Goal: Task Accomplishment & Management: Complete application form

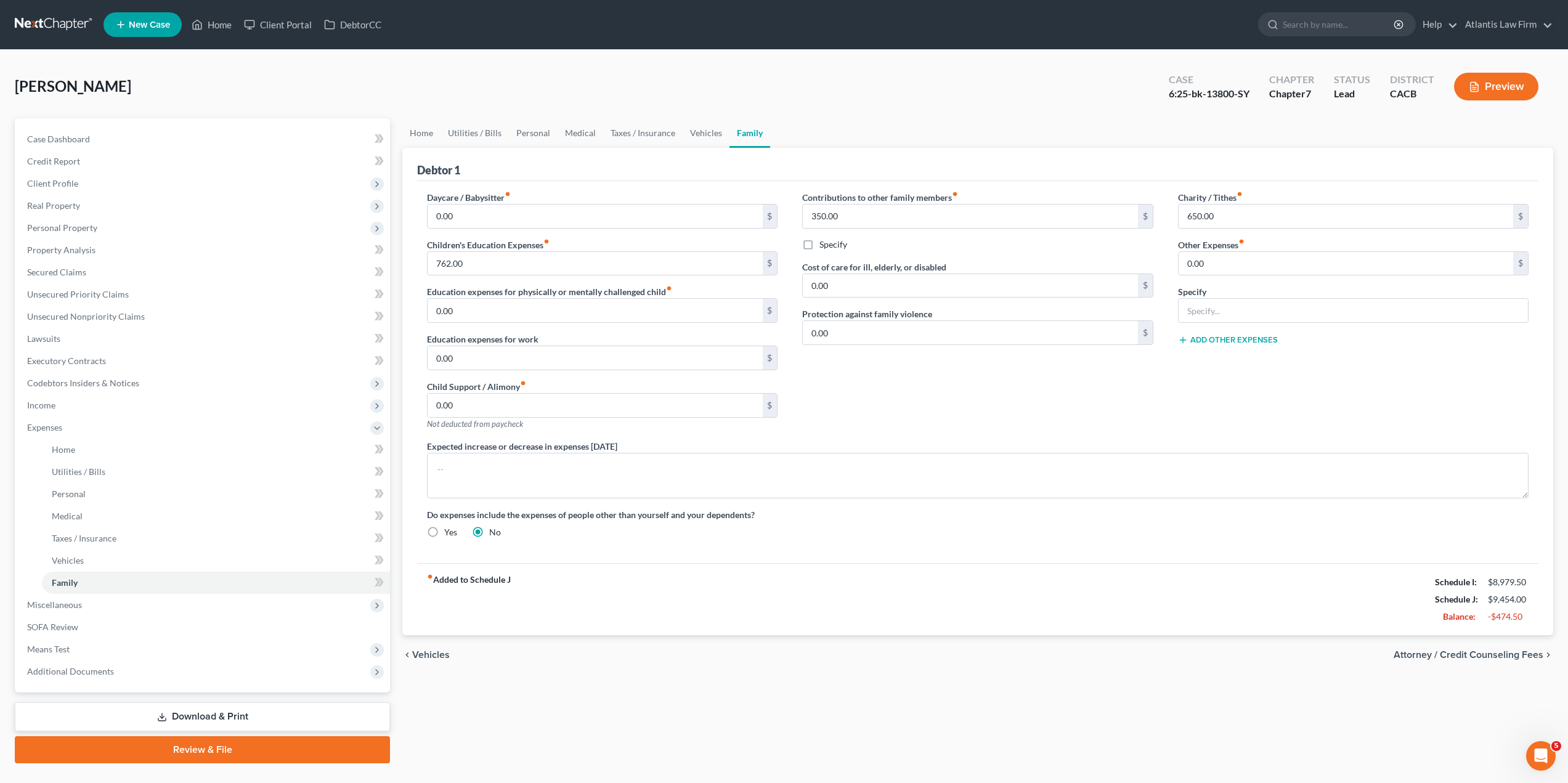
click at [54, 25] on link at bounding box center [54, 25] width 79 height 22
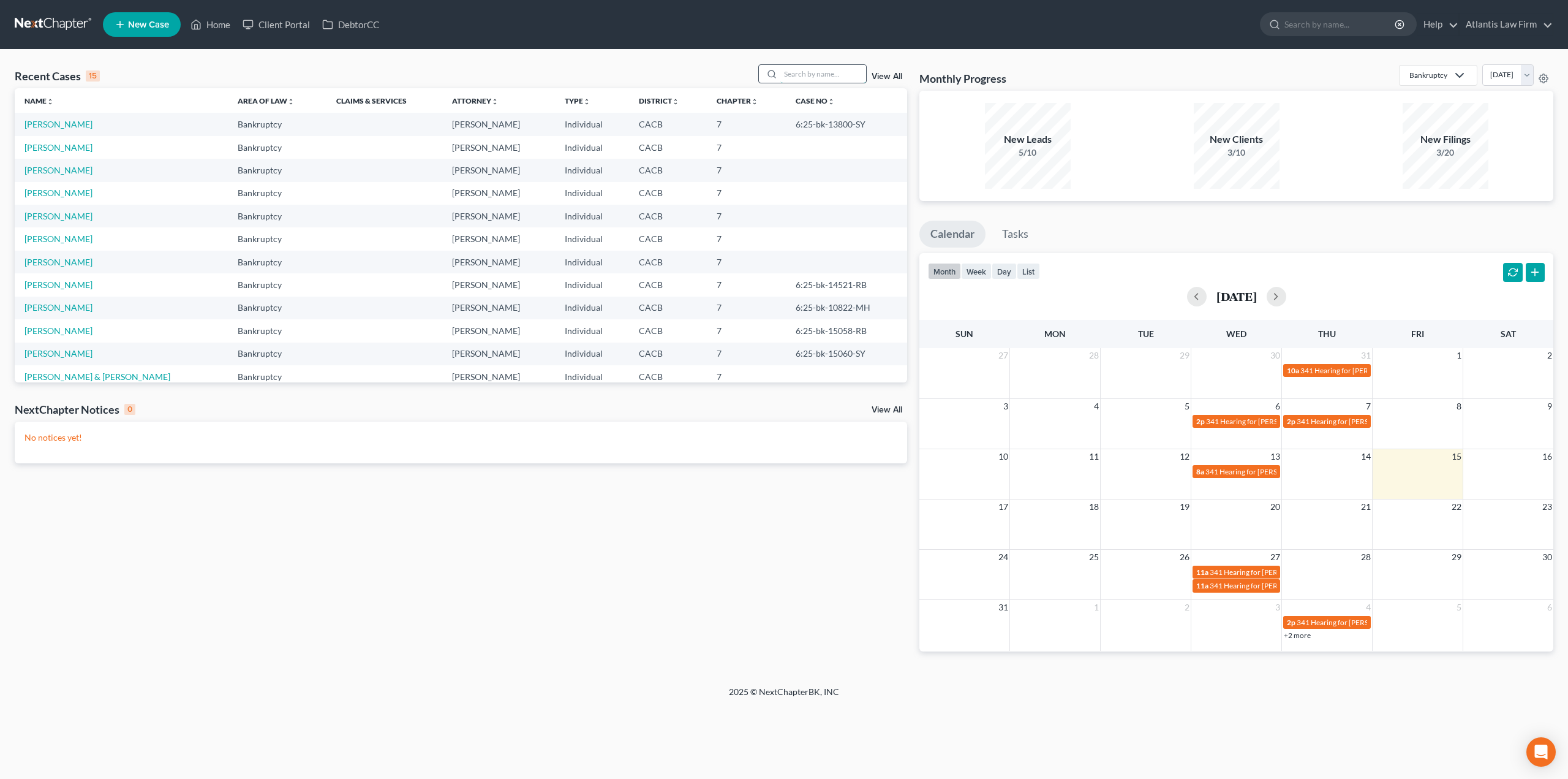
click at [800, 74] on input "search" at bounding box center [823, 74] width 86 height 18
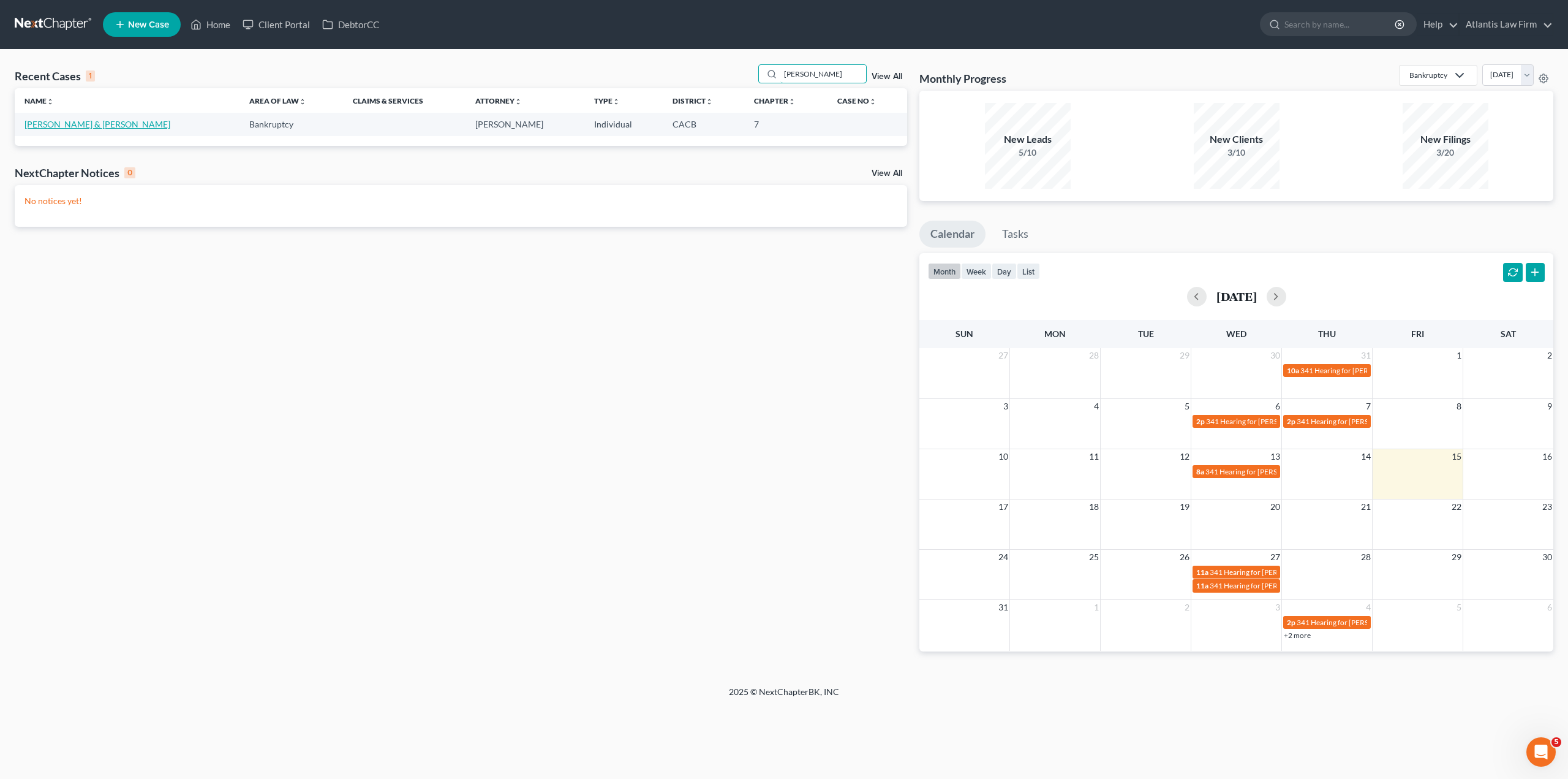
type input "[PERSON_NAME]"
click at [151, 126] on link "[PERSON_NAME] & [PERSON_NAME]" at bounding box center [97, 124] width 146 height 10
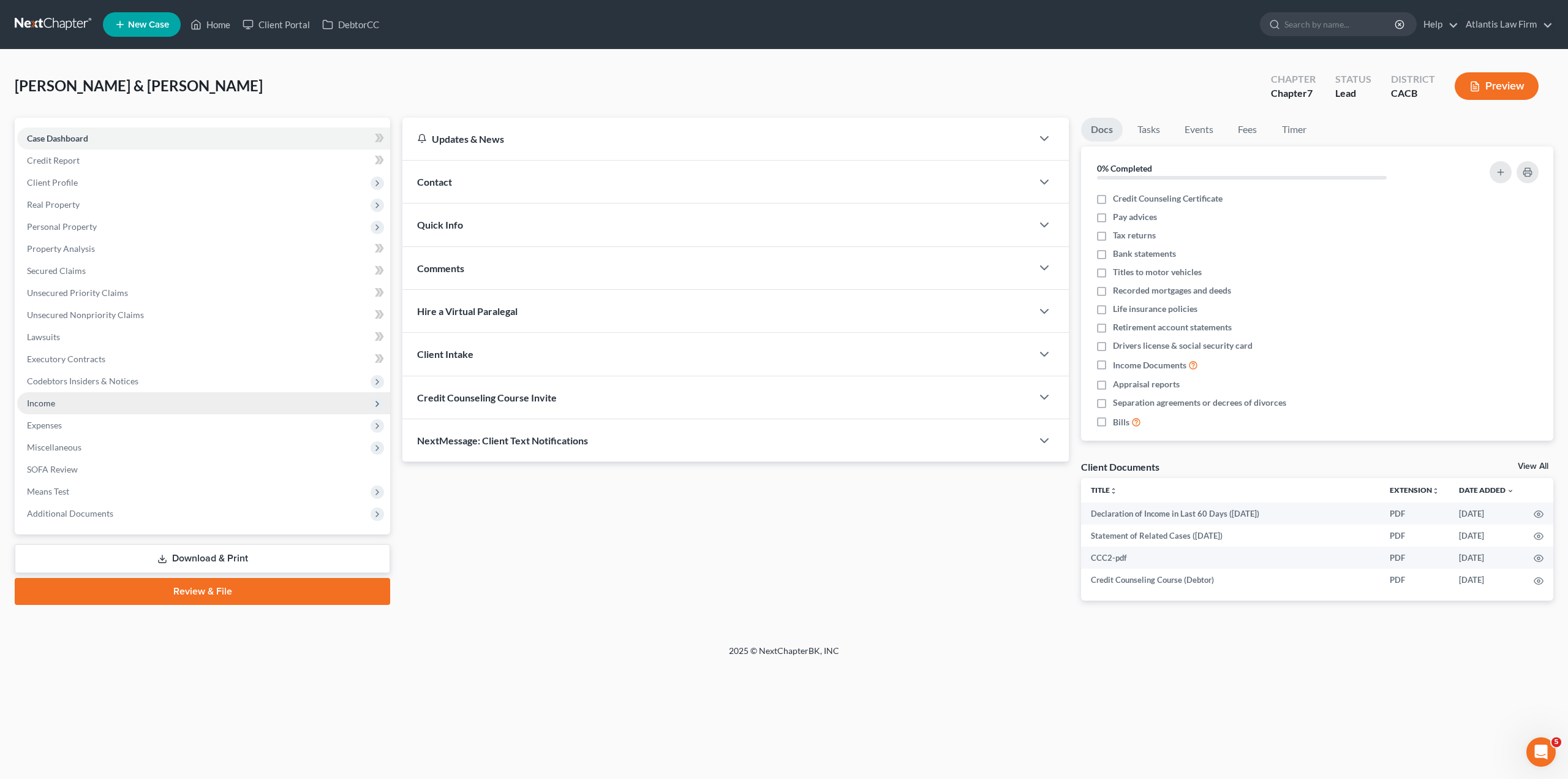
click at [65, 404] on span "Income" at bounding box center [203, 403] width 373 height 22
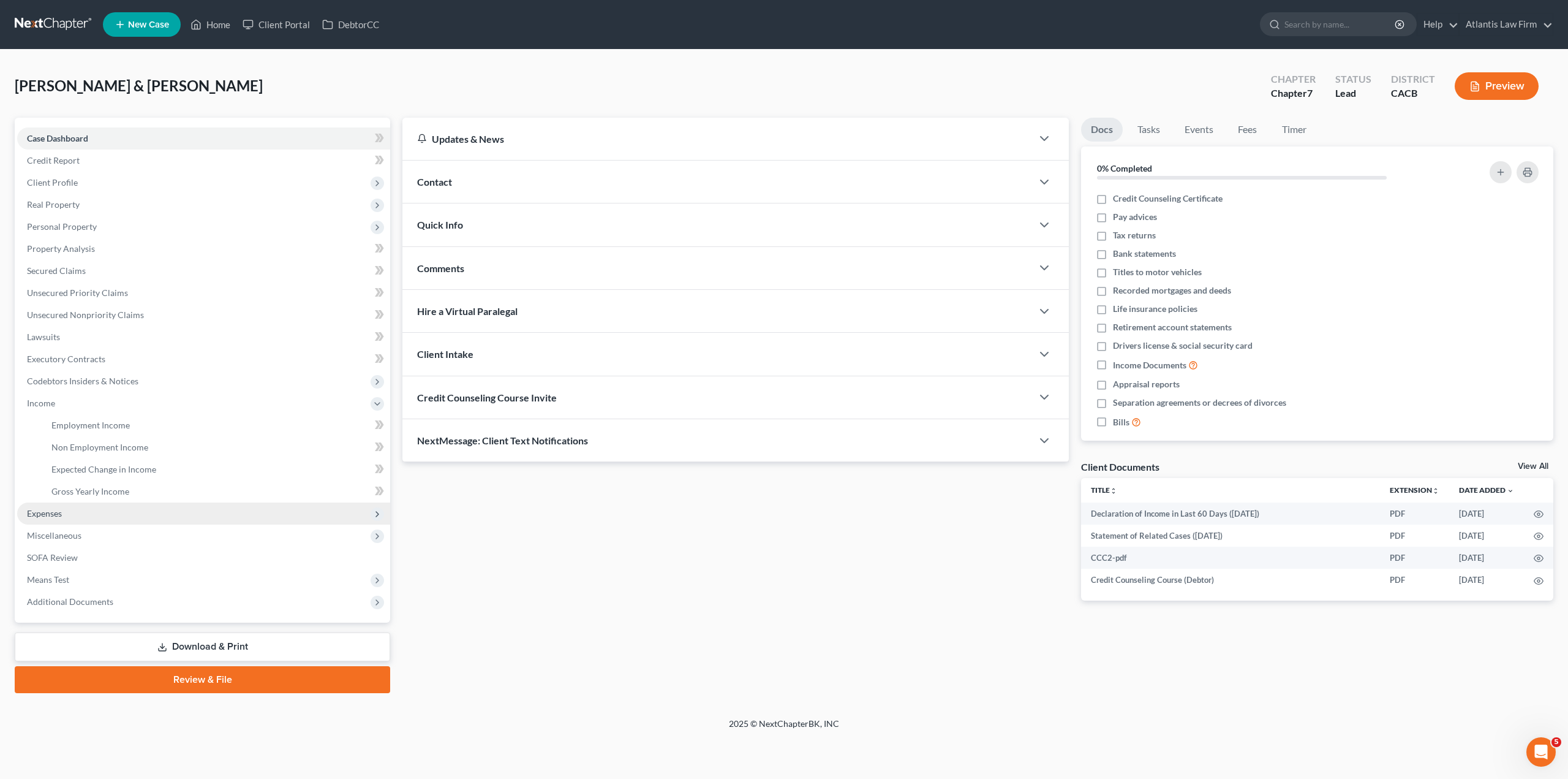
click at [75, 507] on span "Expenses" at bounding box center [203, 513] width 373 height 22
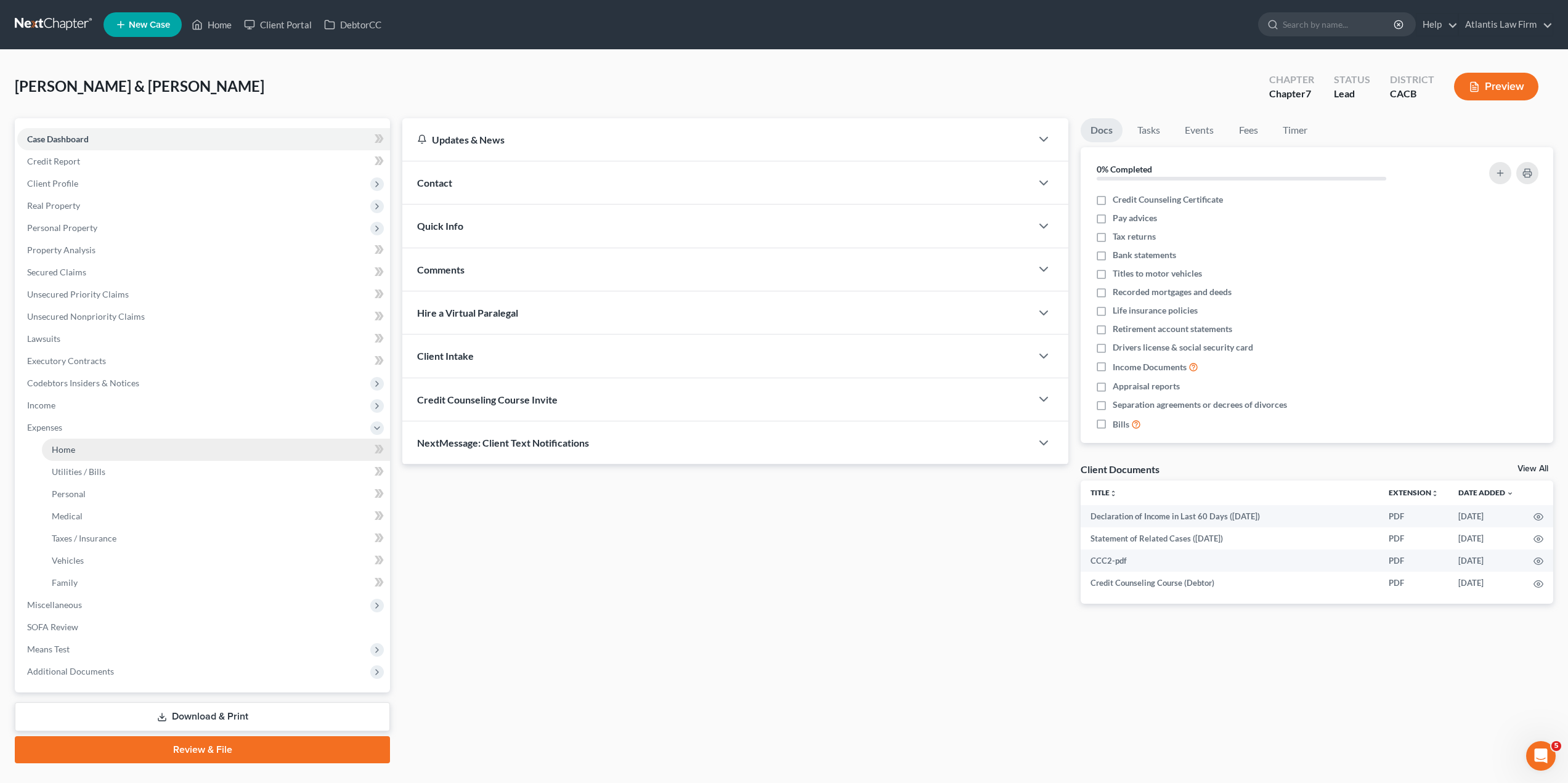
click at [64, 448] on span "Home" at bounding box center [63, 449] width 23 height 10
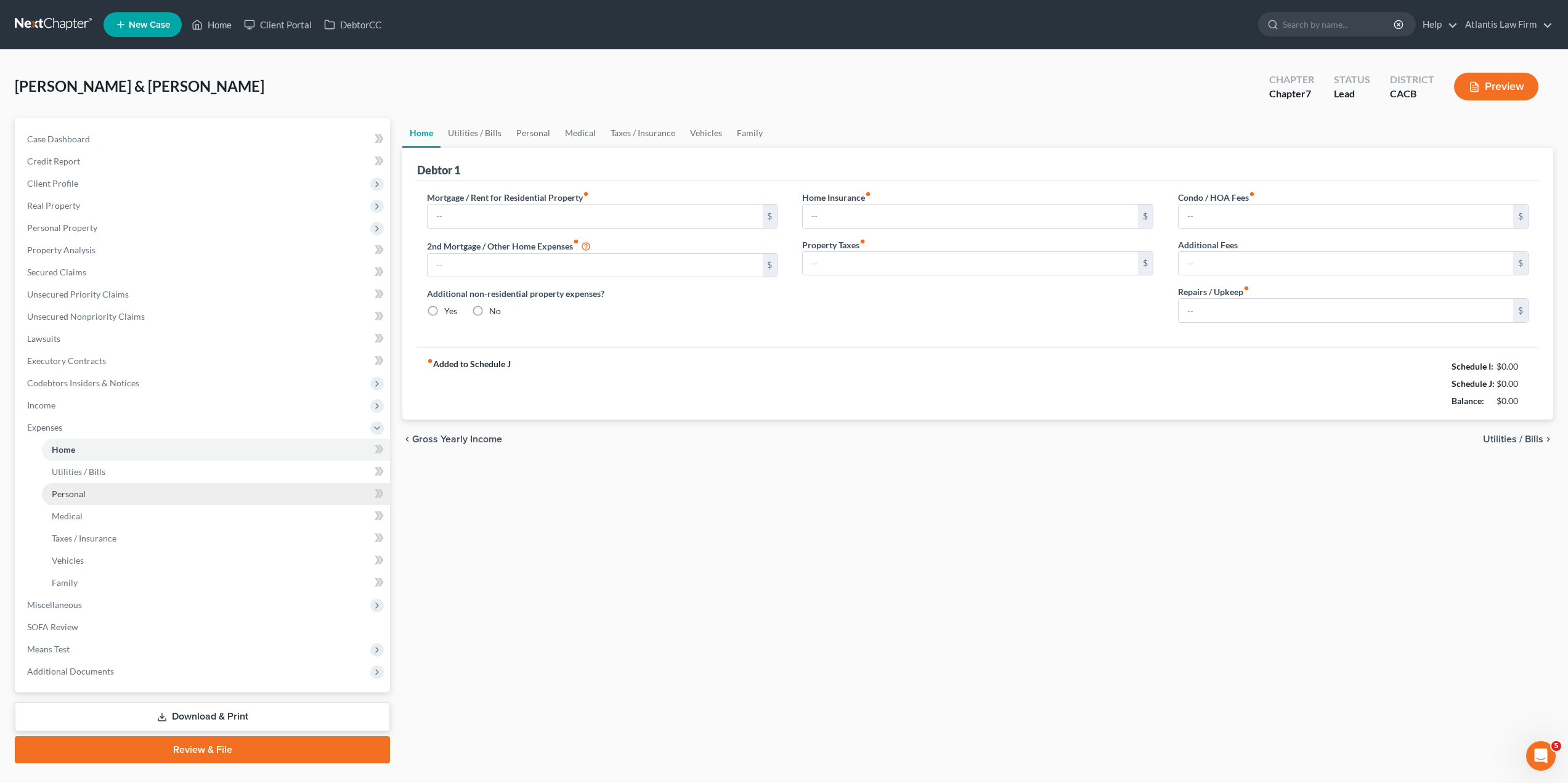
type input "2,386.00"
type input "0.00"
radio input "true"
type input "0.00"
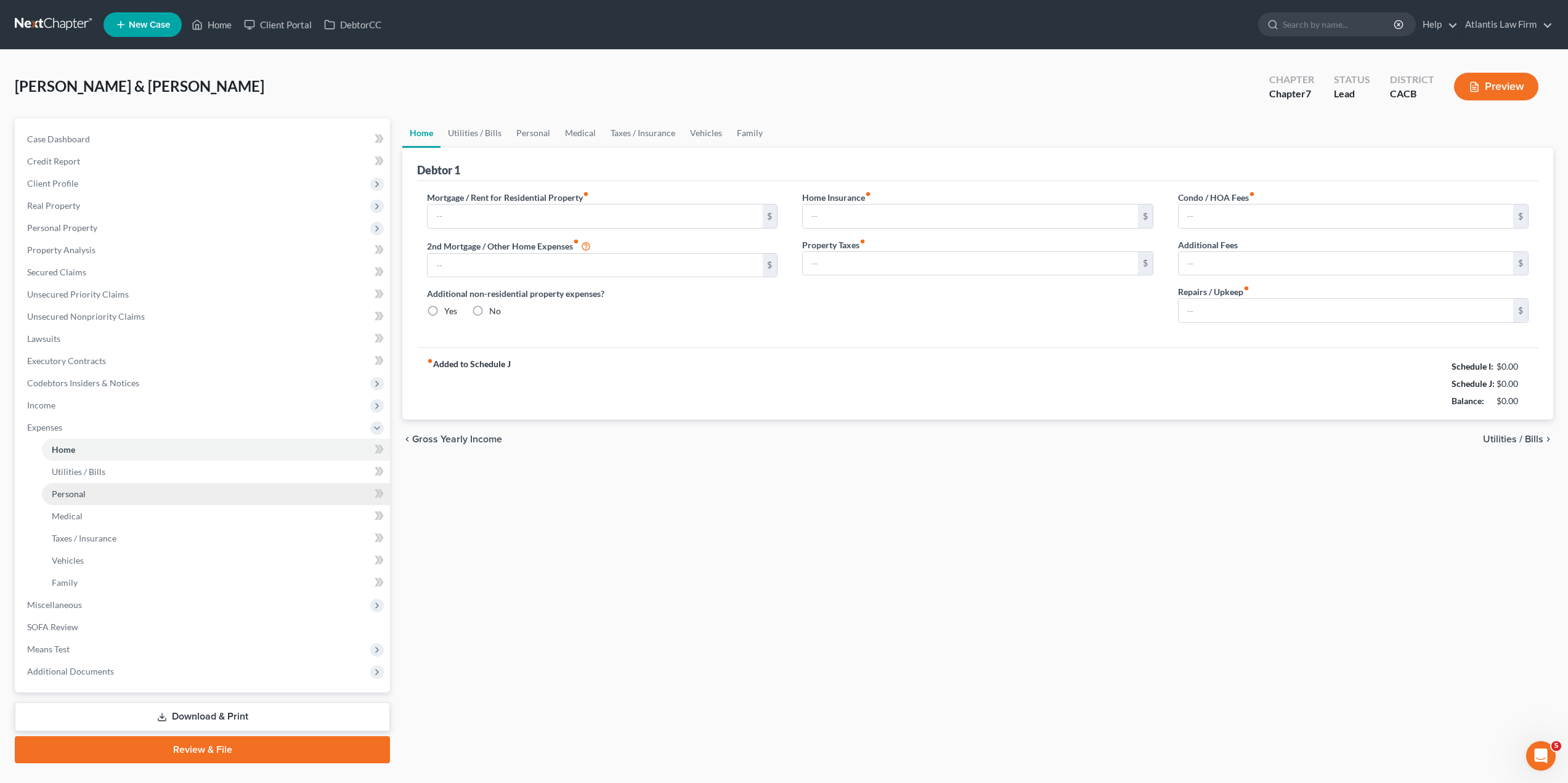
type input "0.00"
type input "60.00"
click at [485, 136] on link "Utilities / Bills" at bounding box center [474, 133] width 68 height 30
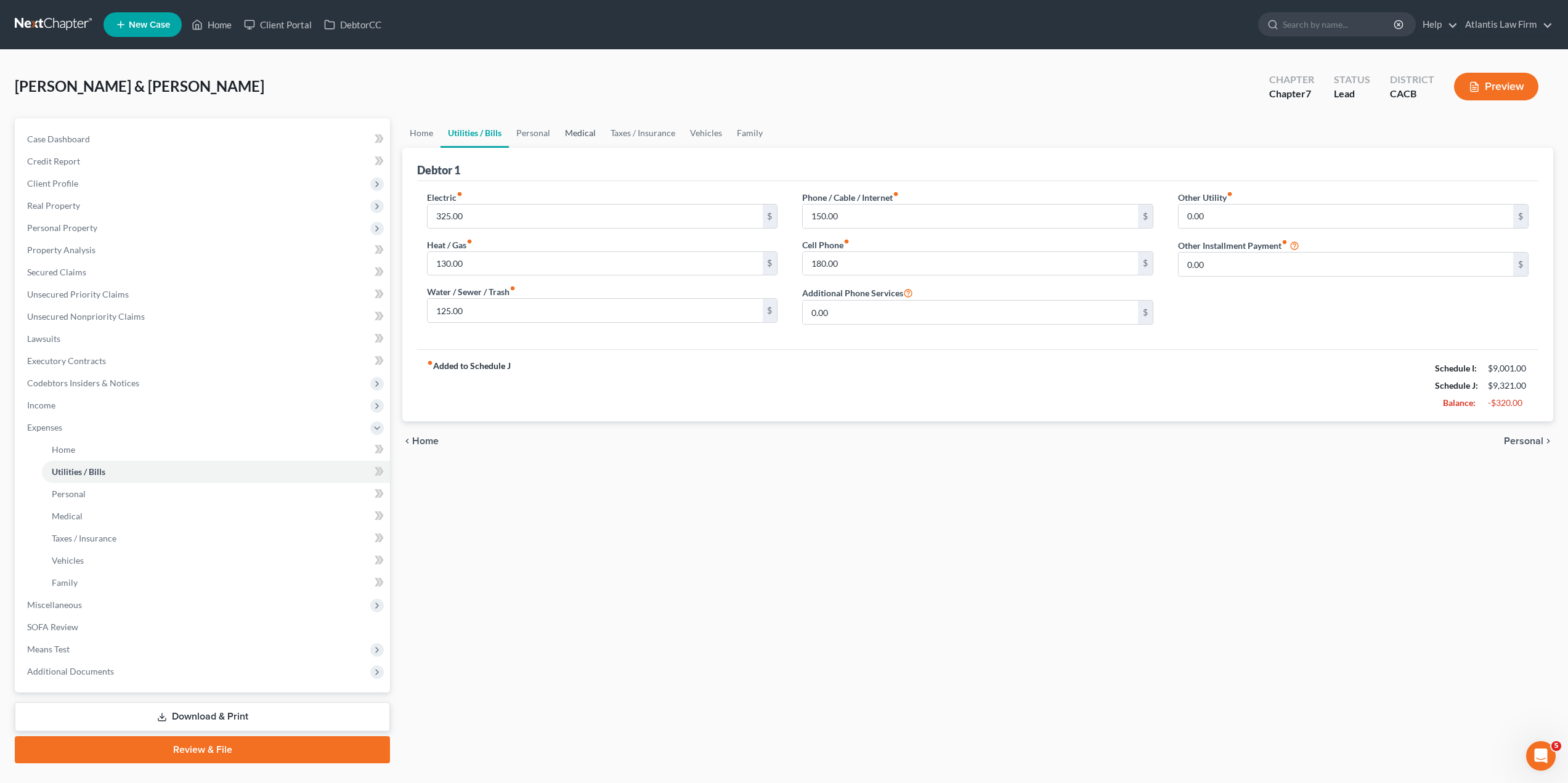
click at [557, 135] on link "Medical" at bounding box center [580, 133] width 46 height 30
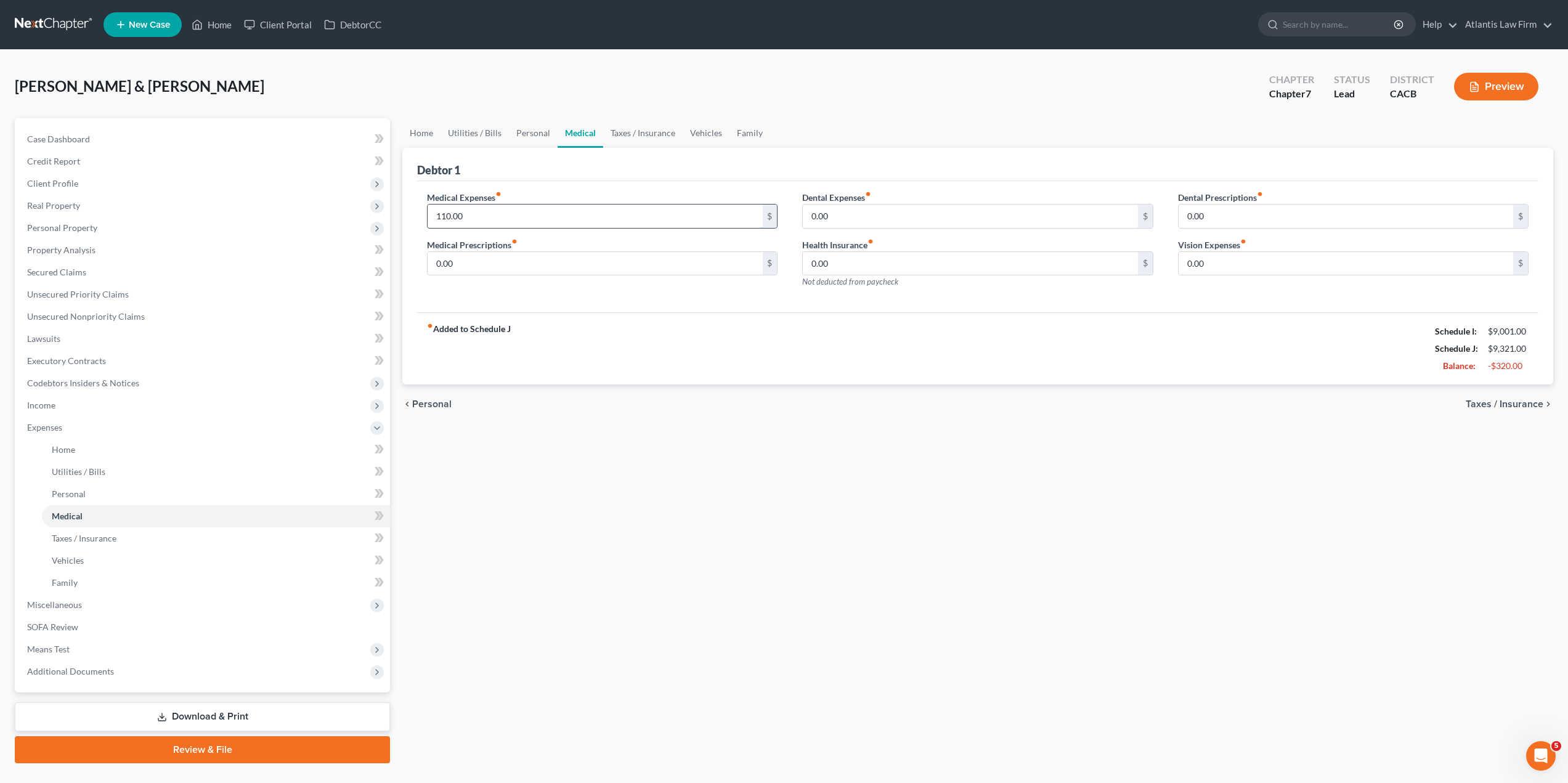
click at [521, 215] on input "110.00" at bounding box center [594, 215] width 334 height 23
type input "130"
click at [611, 129] on link "Taxes / Insurance" at bounding box center [643, 133] width 79 height 30
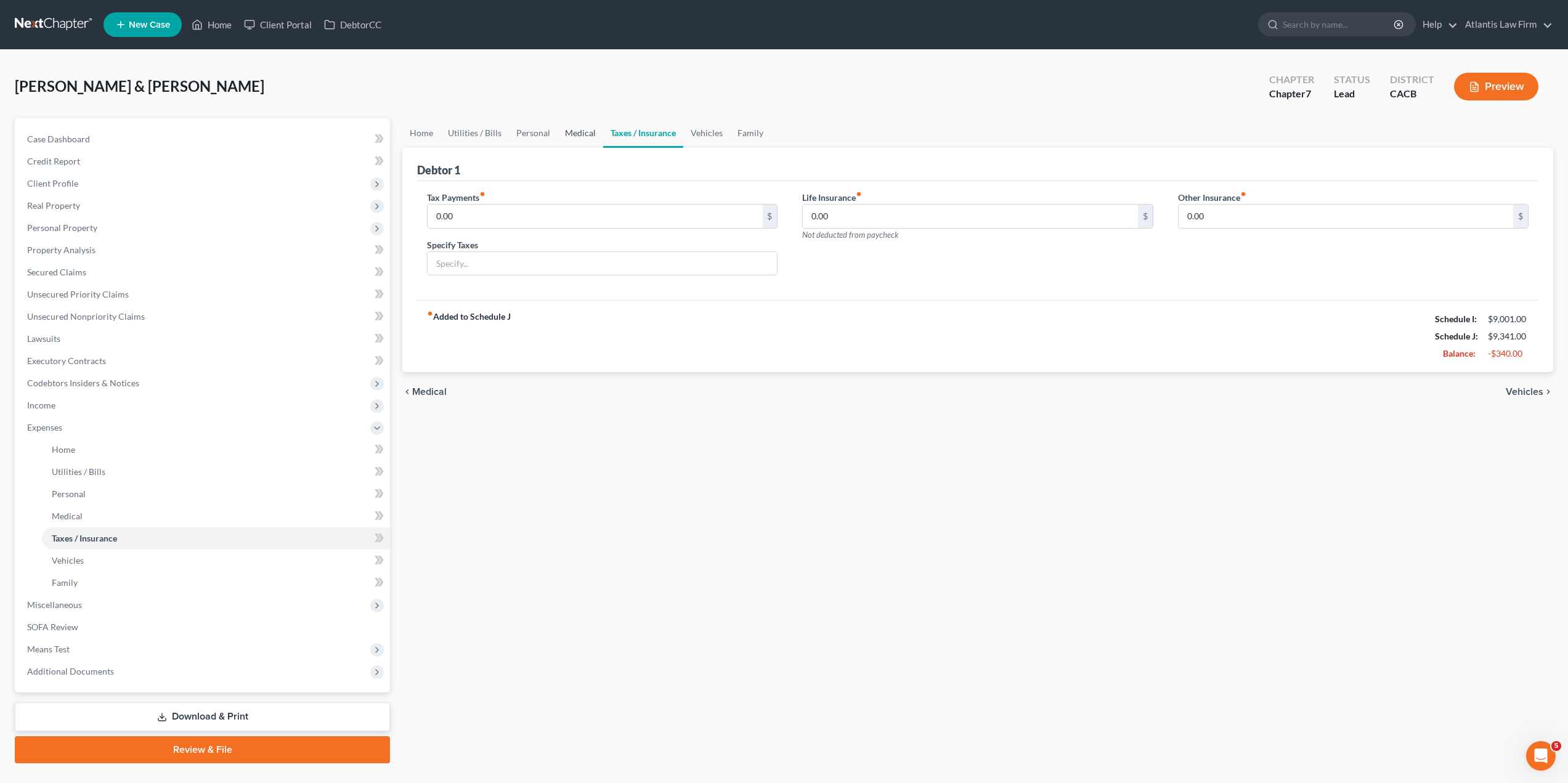
click at [571, 136] on link "Medical" at bounding box center [580, 133] width 46 height 30
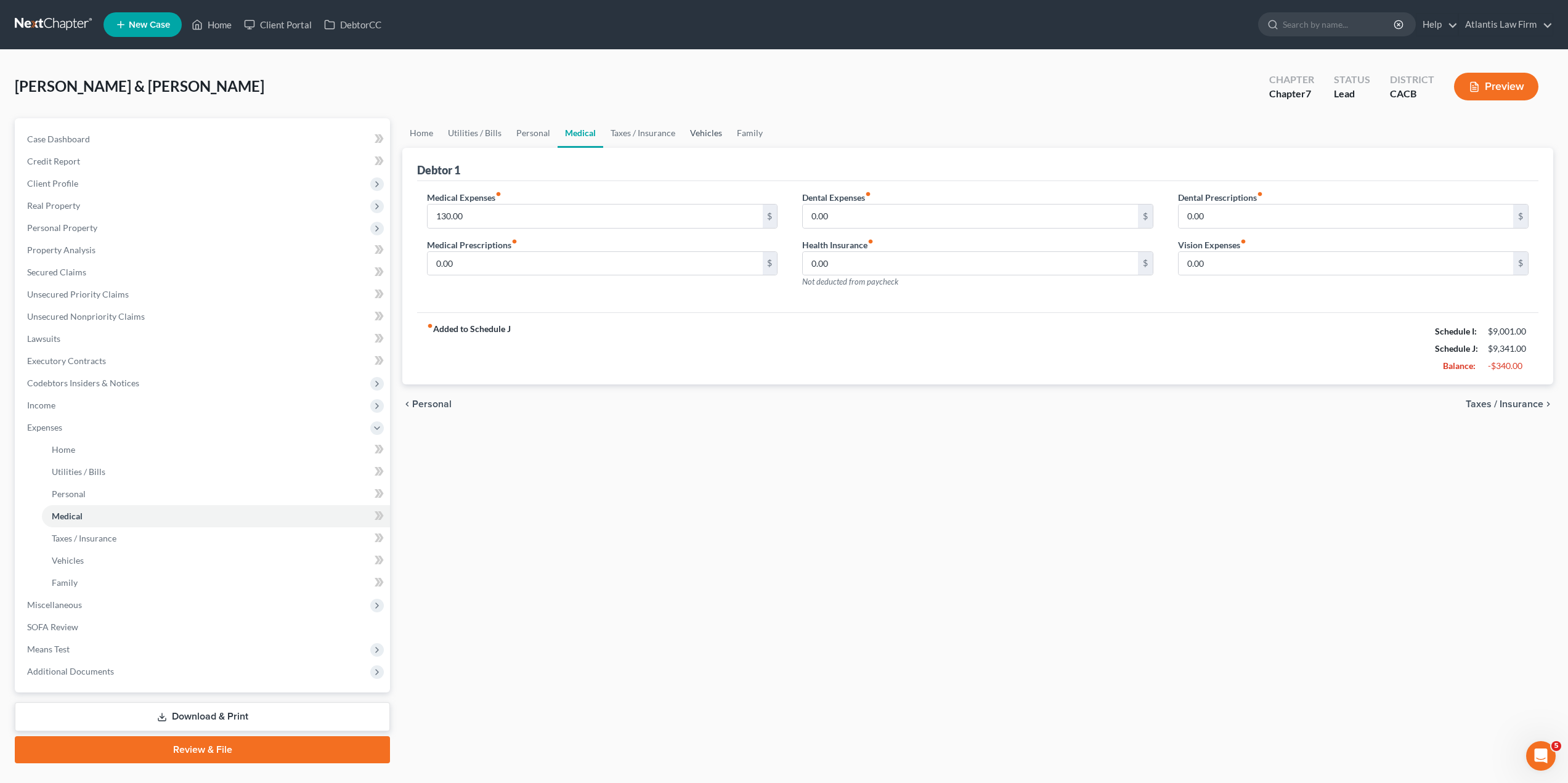
click at [696, 139] on link "Vehicles" at bounding box center [705, 133] width 47 height 30
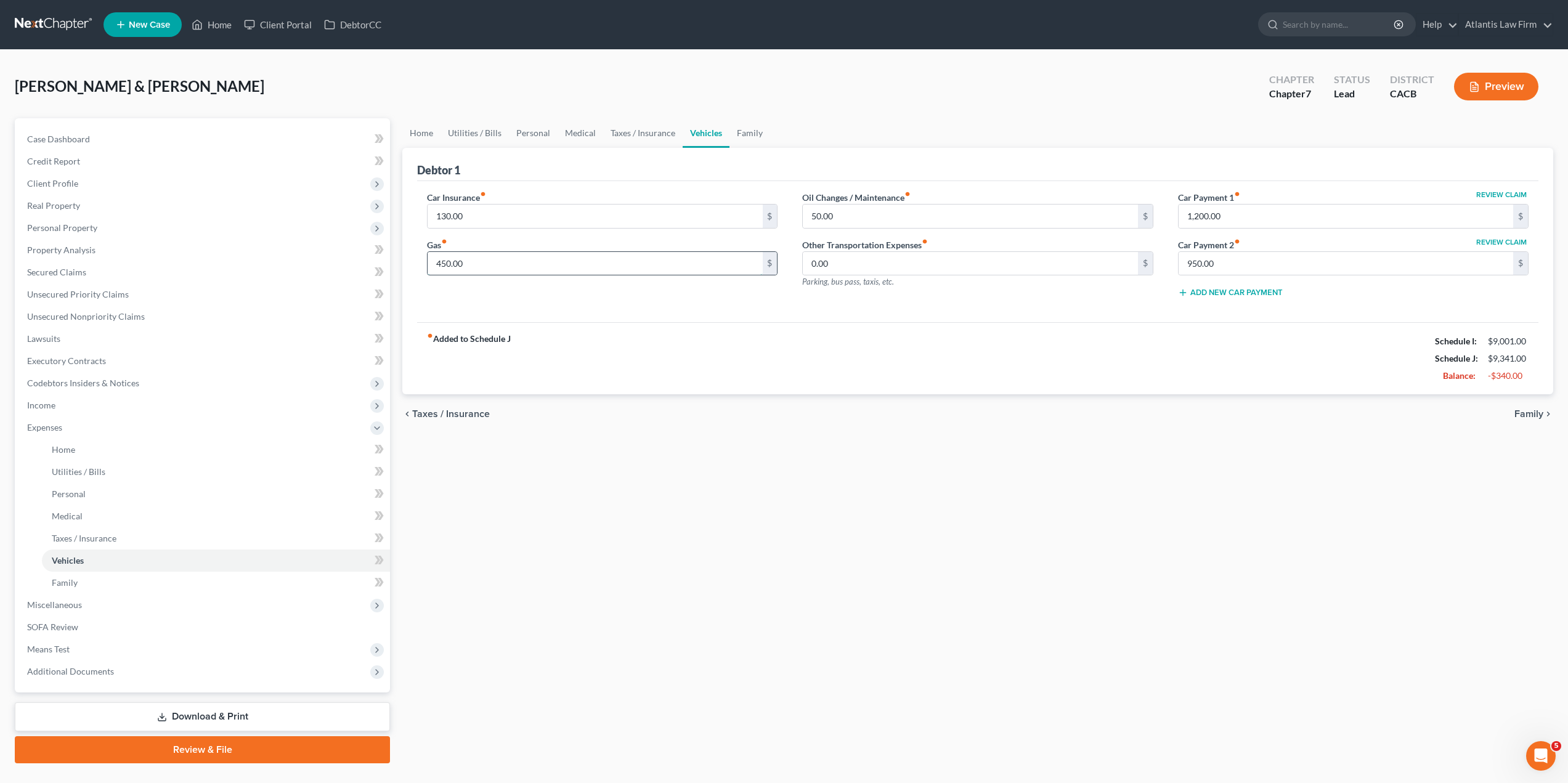
click at [515, 263] on input "450.00" at bounding box center [594, 263] width 334 height 23
type input "500"
click at [746, 135] on link "Family" at bounding box center [750, 133] width 40 height 30
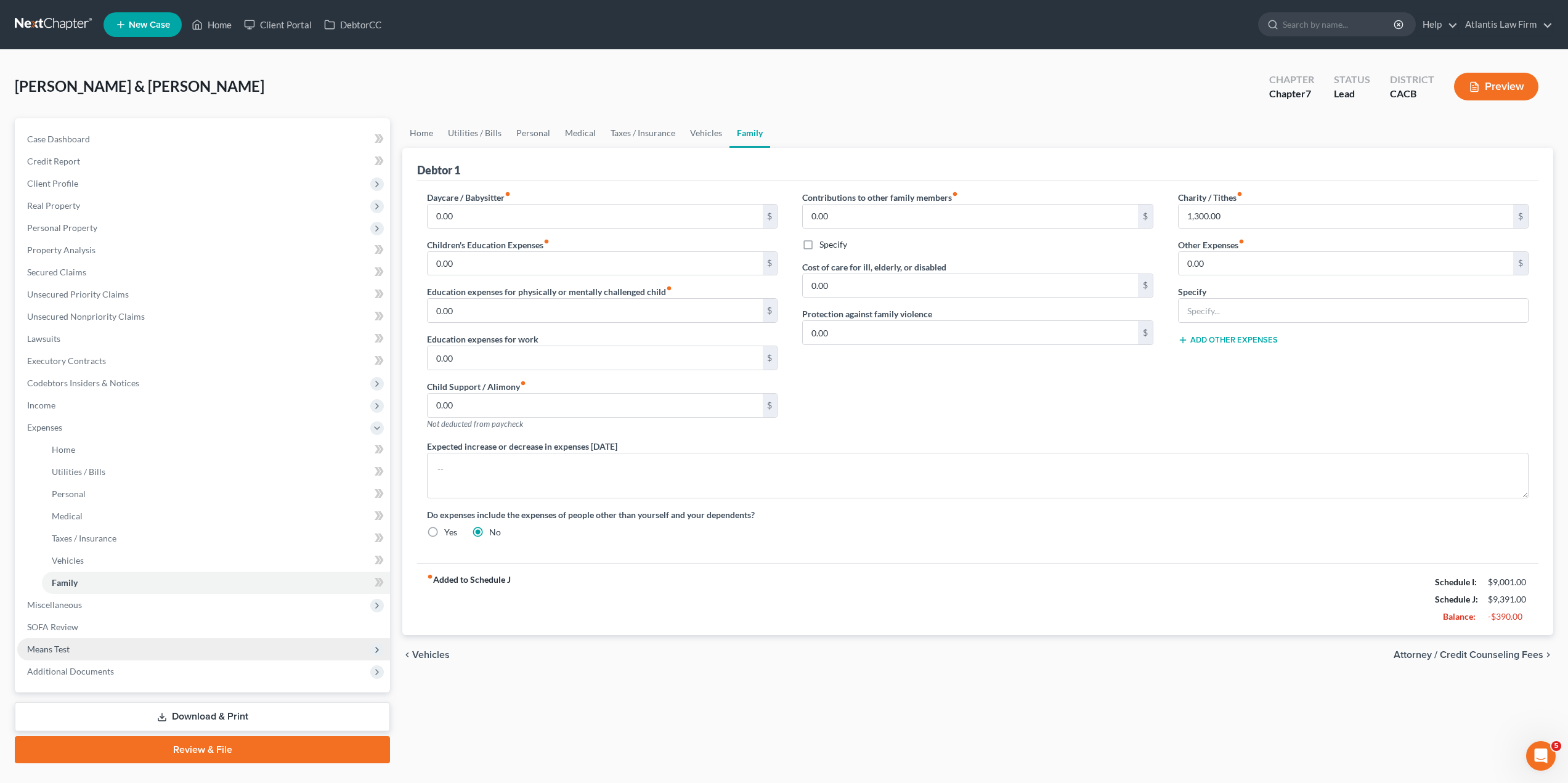
click at [61, 651] on span "Means Test" at bounding box center [48, 648] width 43 height 10
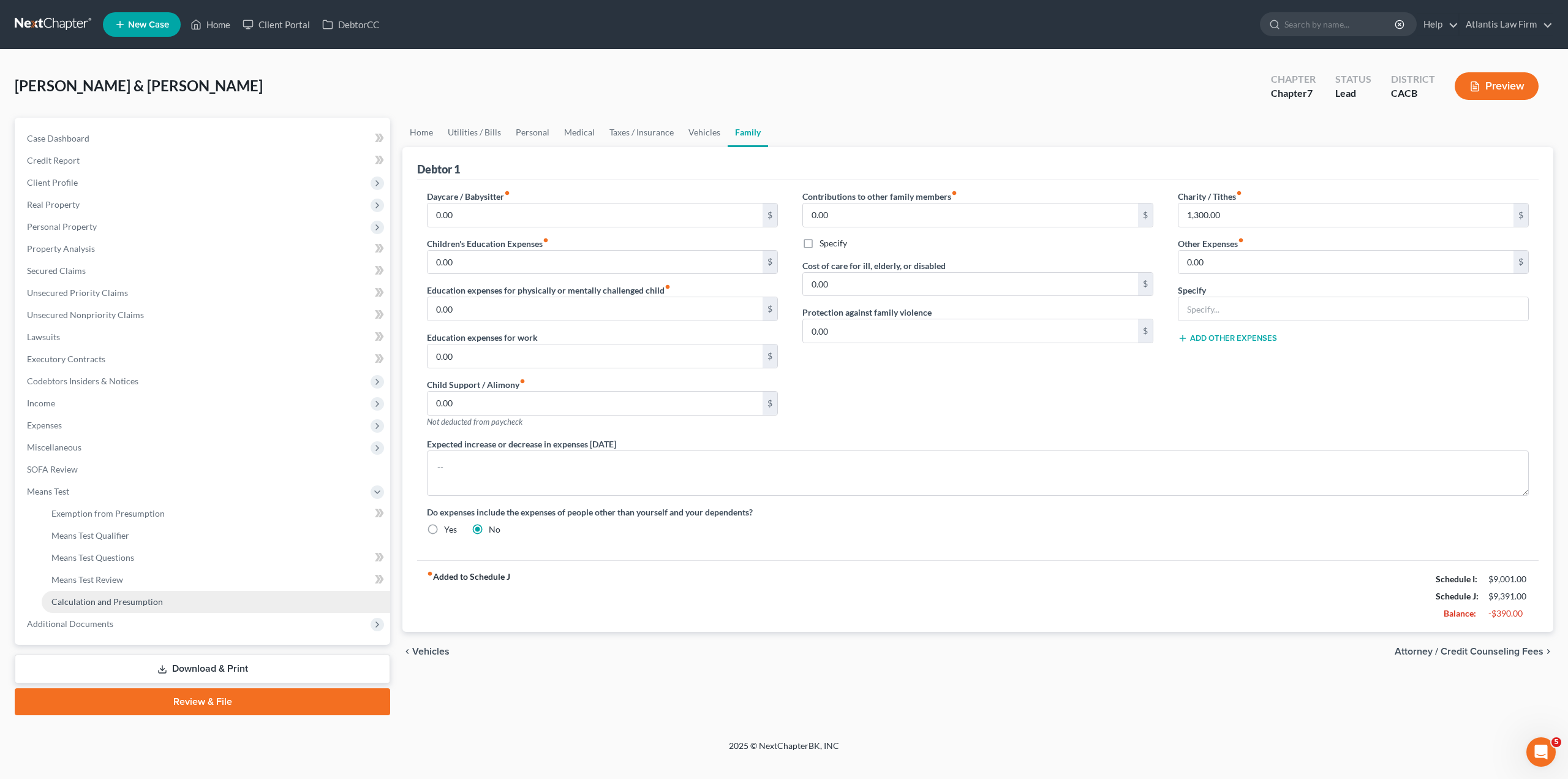
click at [84, 606] on link "Calculation and Presumption" at bounding box center [216, 602] width 349 height 22
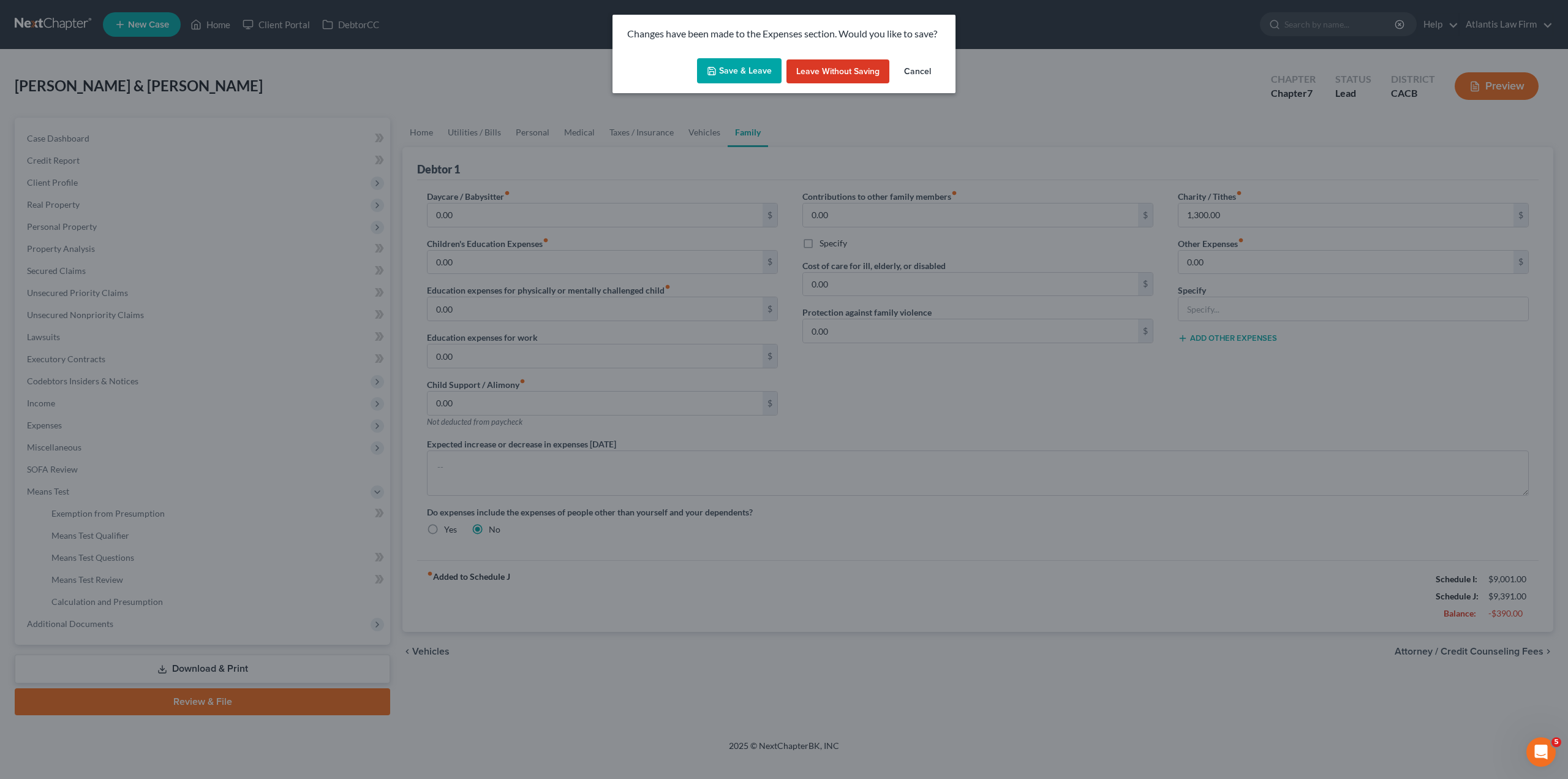
click at [768, 68] on button "Save & Leave" at bounding box center [739, 71] width 85 height 26
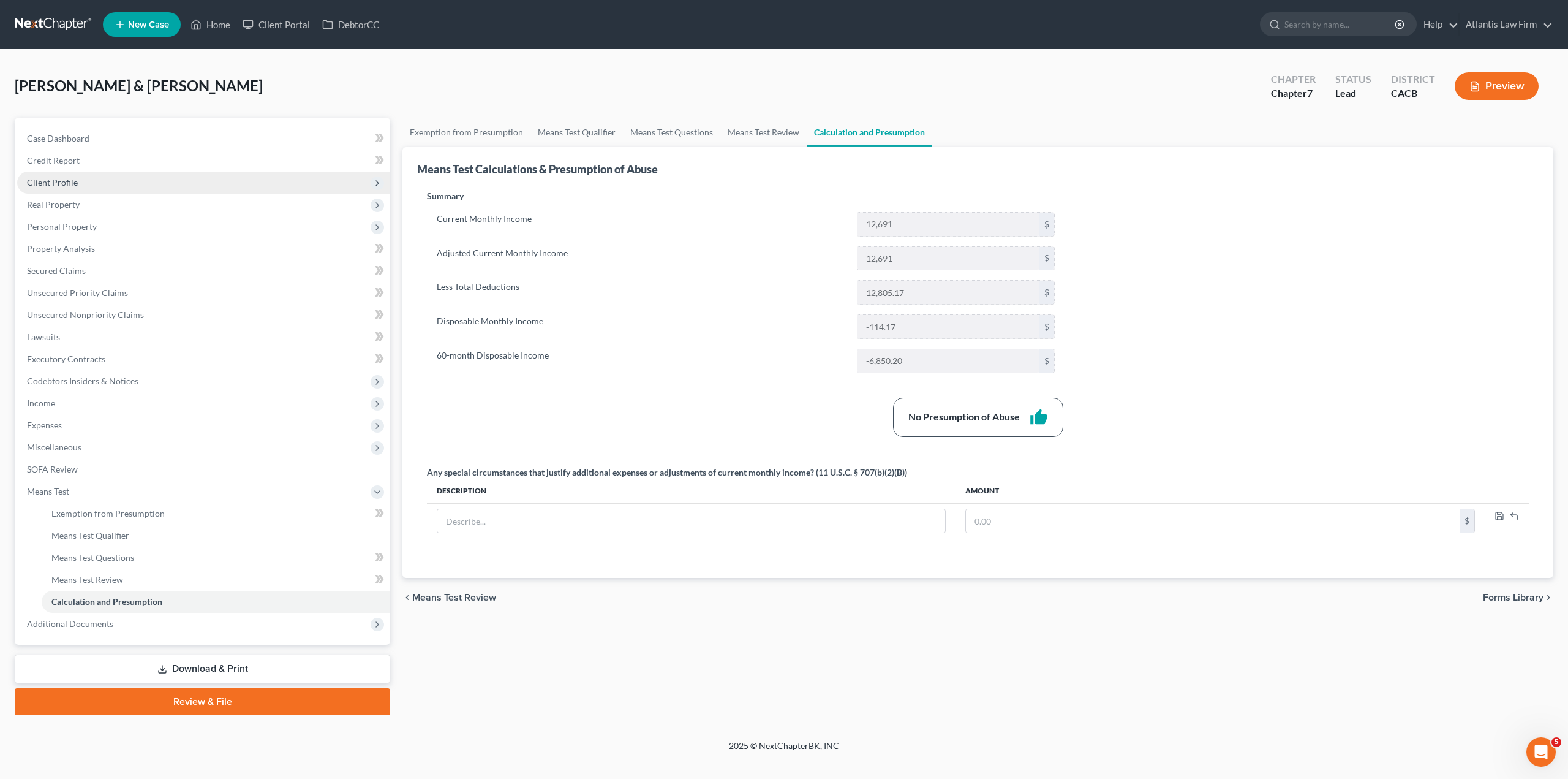
click at [77, 187] on span "Client Profile" at bounding box center [203, 183] width 373 height 22
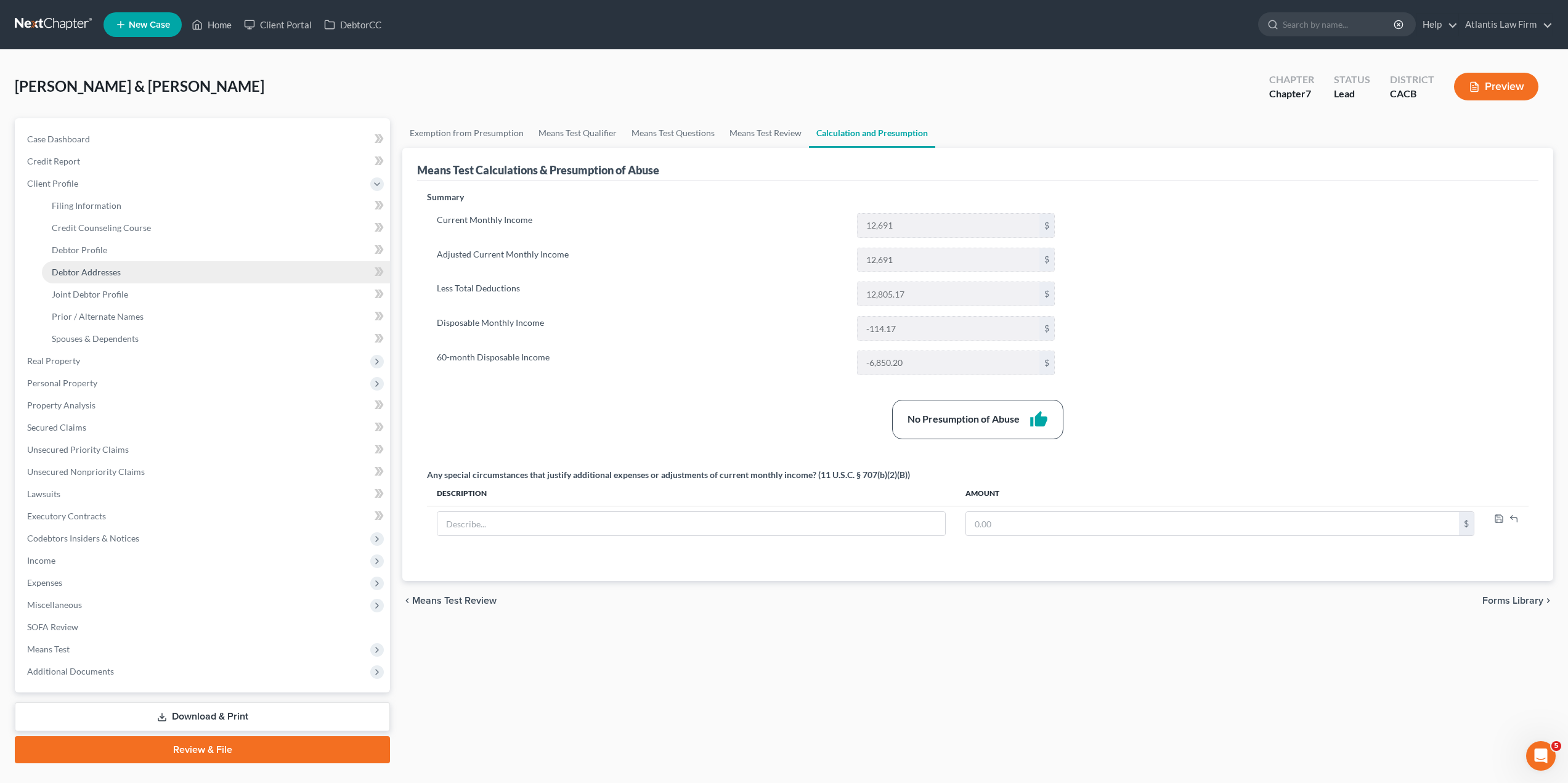
click at [79, 270] on span "Debtor Addresses" at bounding box center [86, 272] width 69 height 10
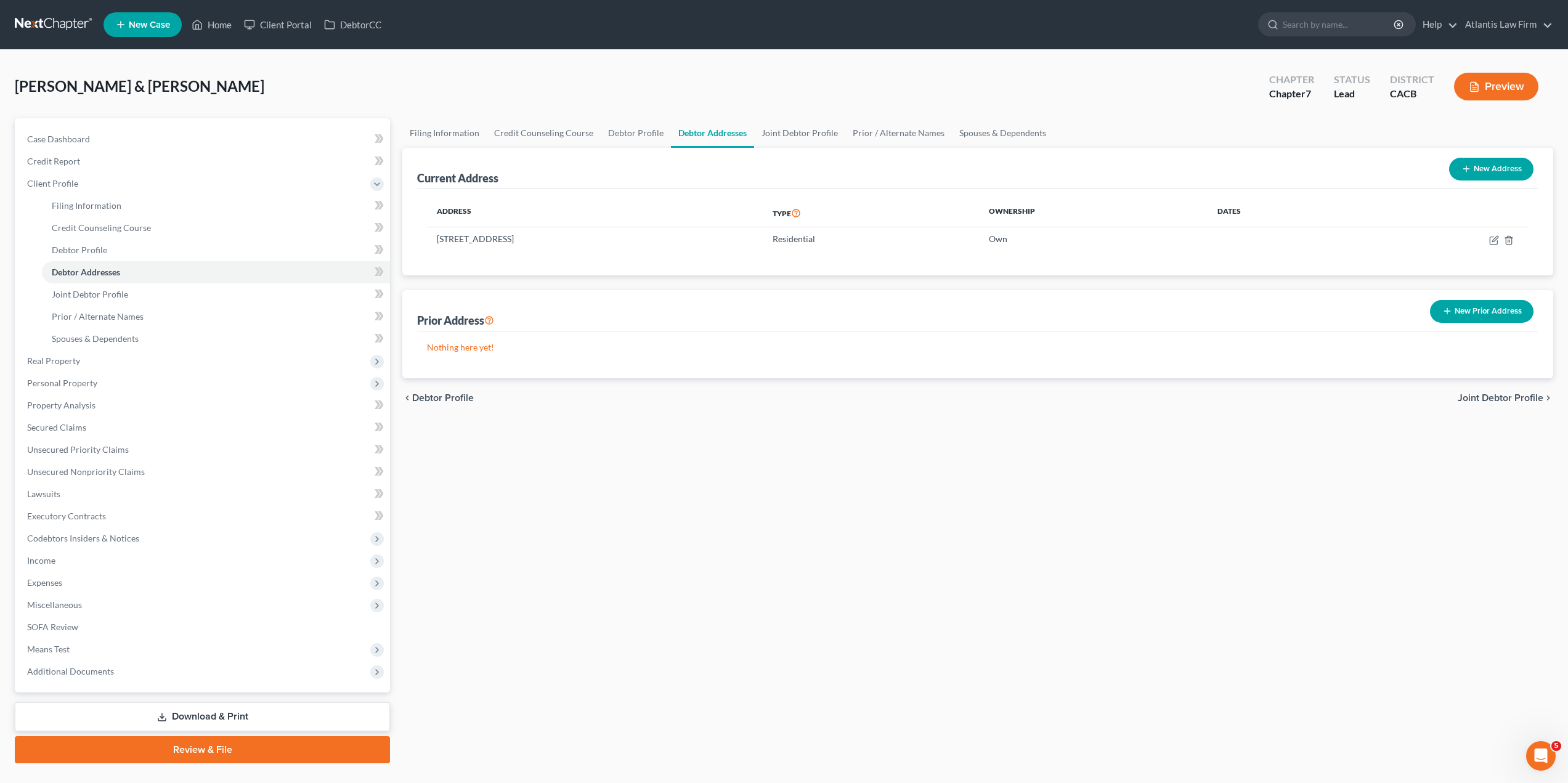
click at [893, 455] on div "Filing Information Credit Counseling Course Debtor Profile Debtor Addresses Joi…" at bounding box center [977, 440] width 1163 height 645
click at [67, 408] on span "Property Analysis" at bounding box center [61, 405] width 68 height 10
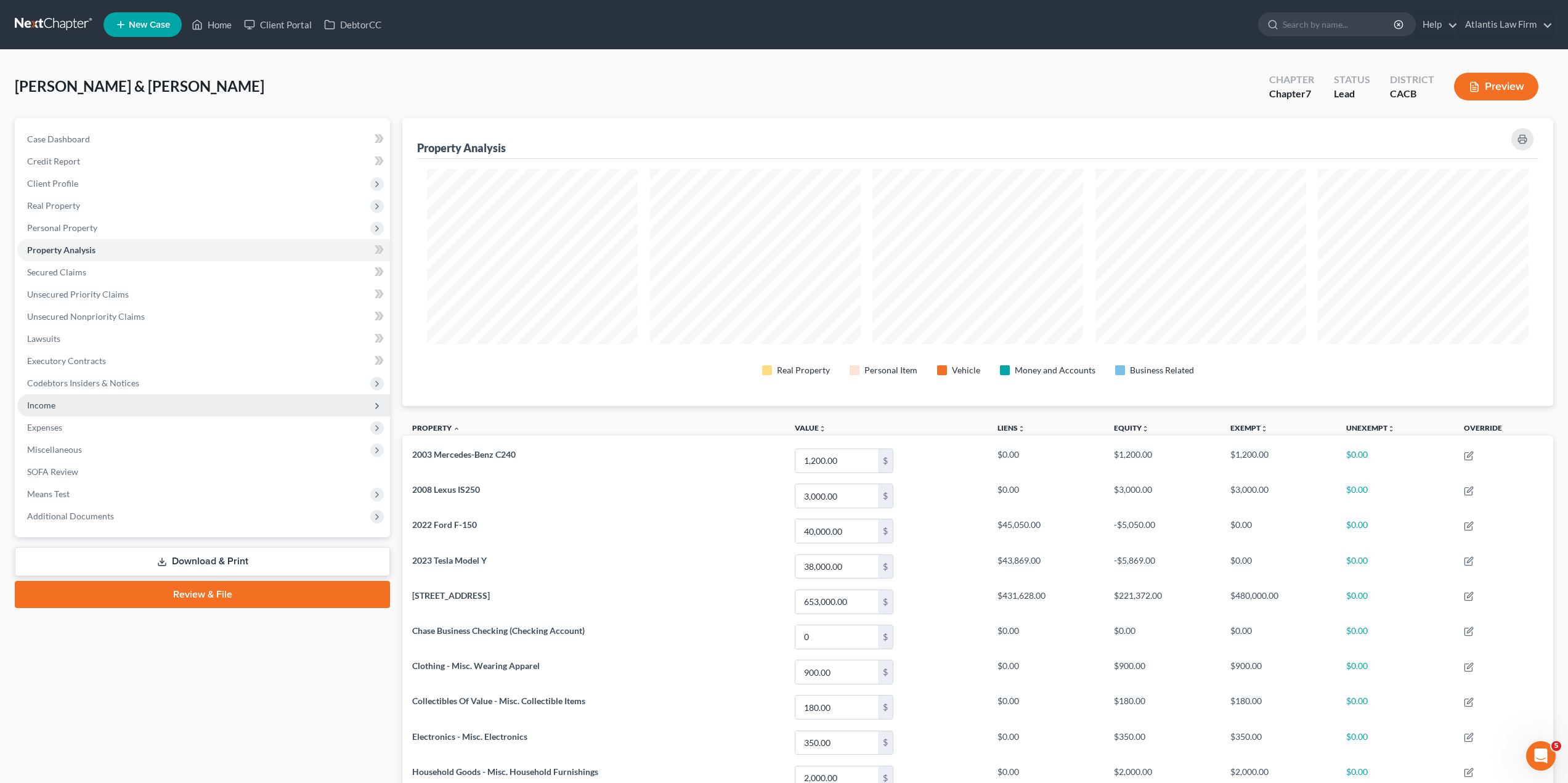
click at [43, 402] on span "Income" at bounding box center [41, 405] width 28 height 10
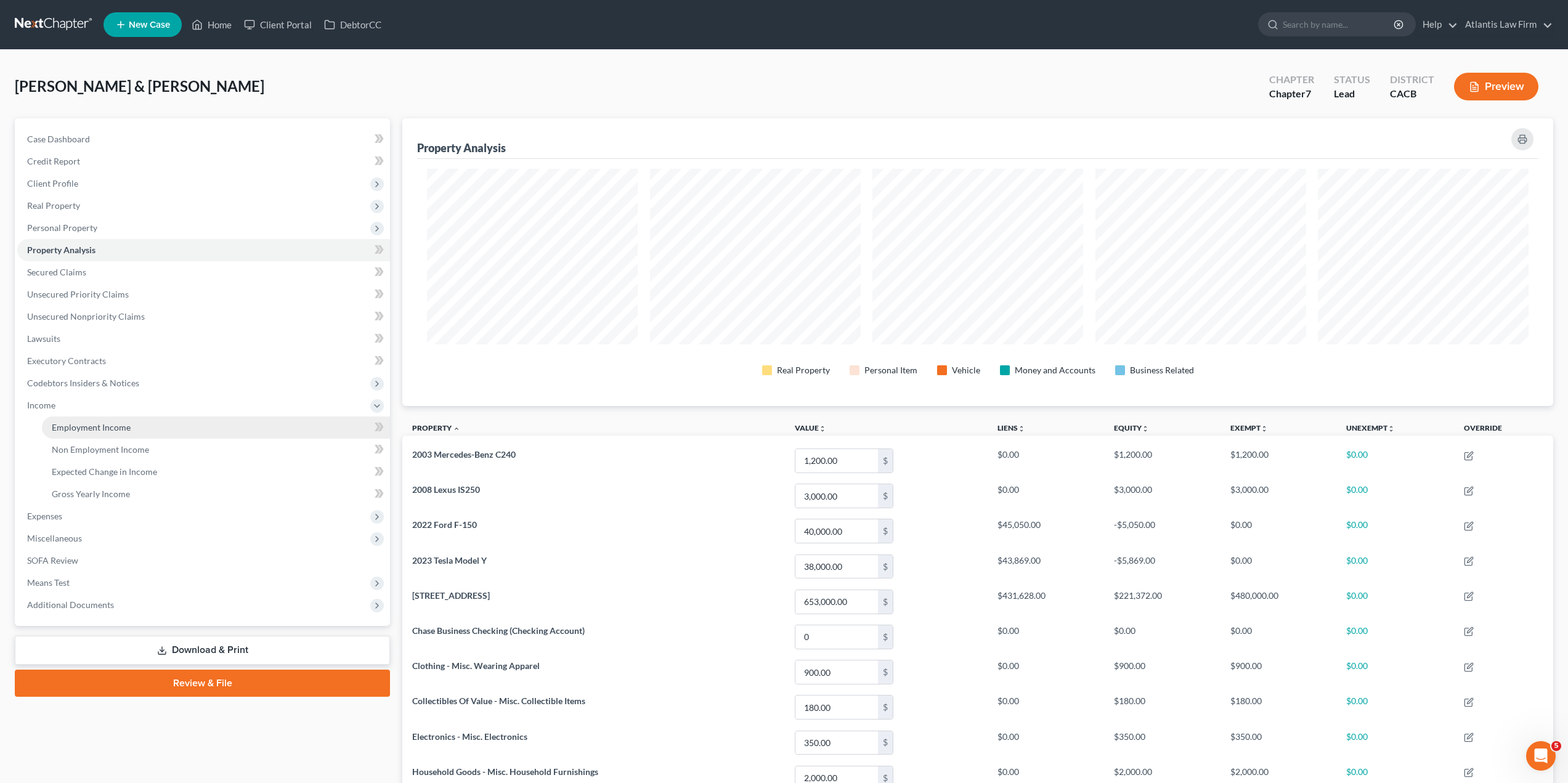
click at [107, 429] on span "Employment Income" at bounding box center [91, 427] width 79 height 10
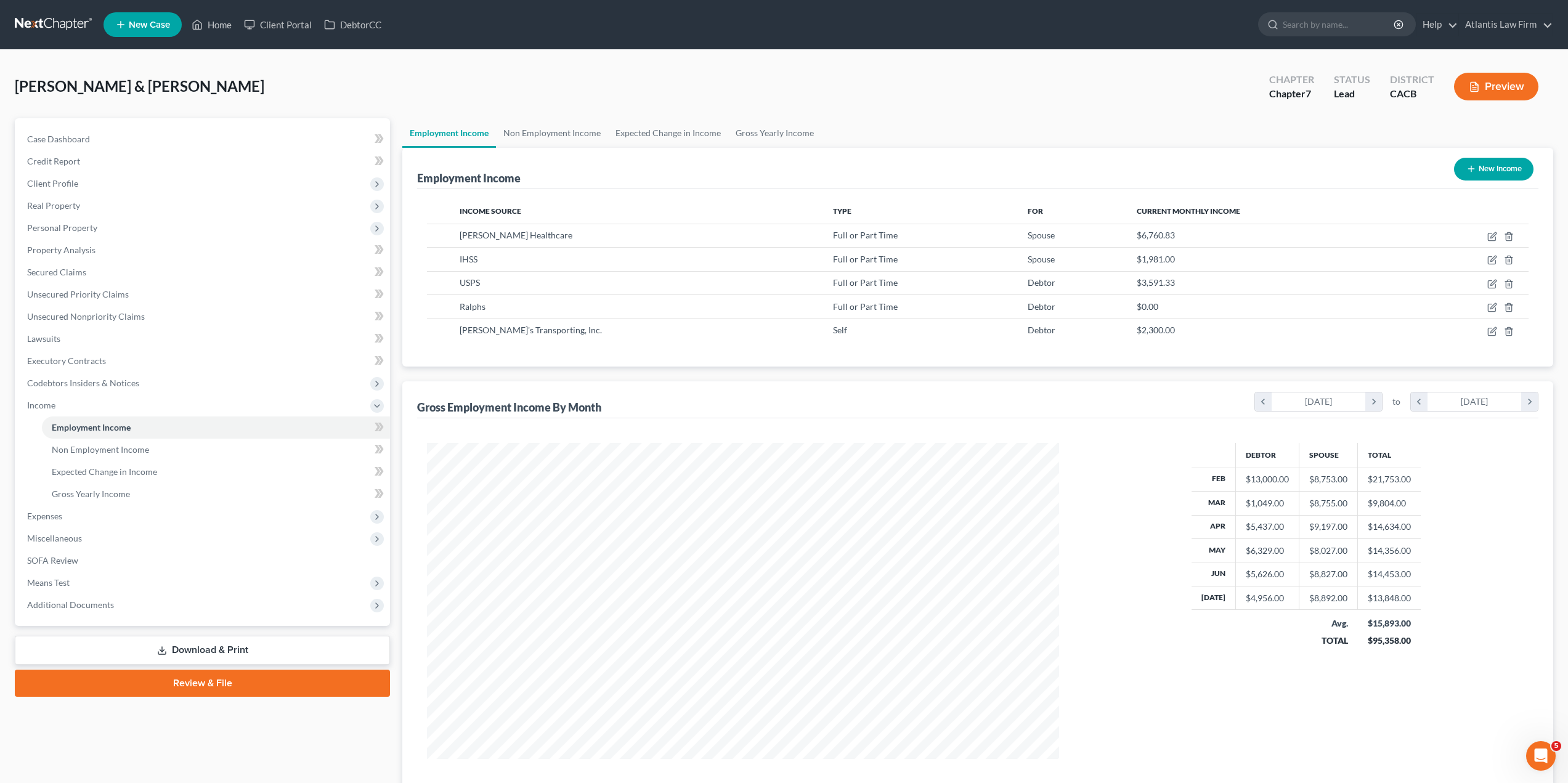
scroll to position [316, 657]
click at [578, 135] on link "Non Employment Income" at bounding box center [552, 133] width 112 height 30
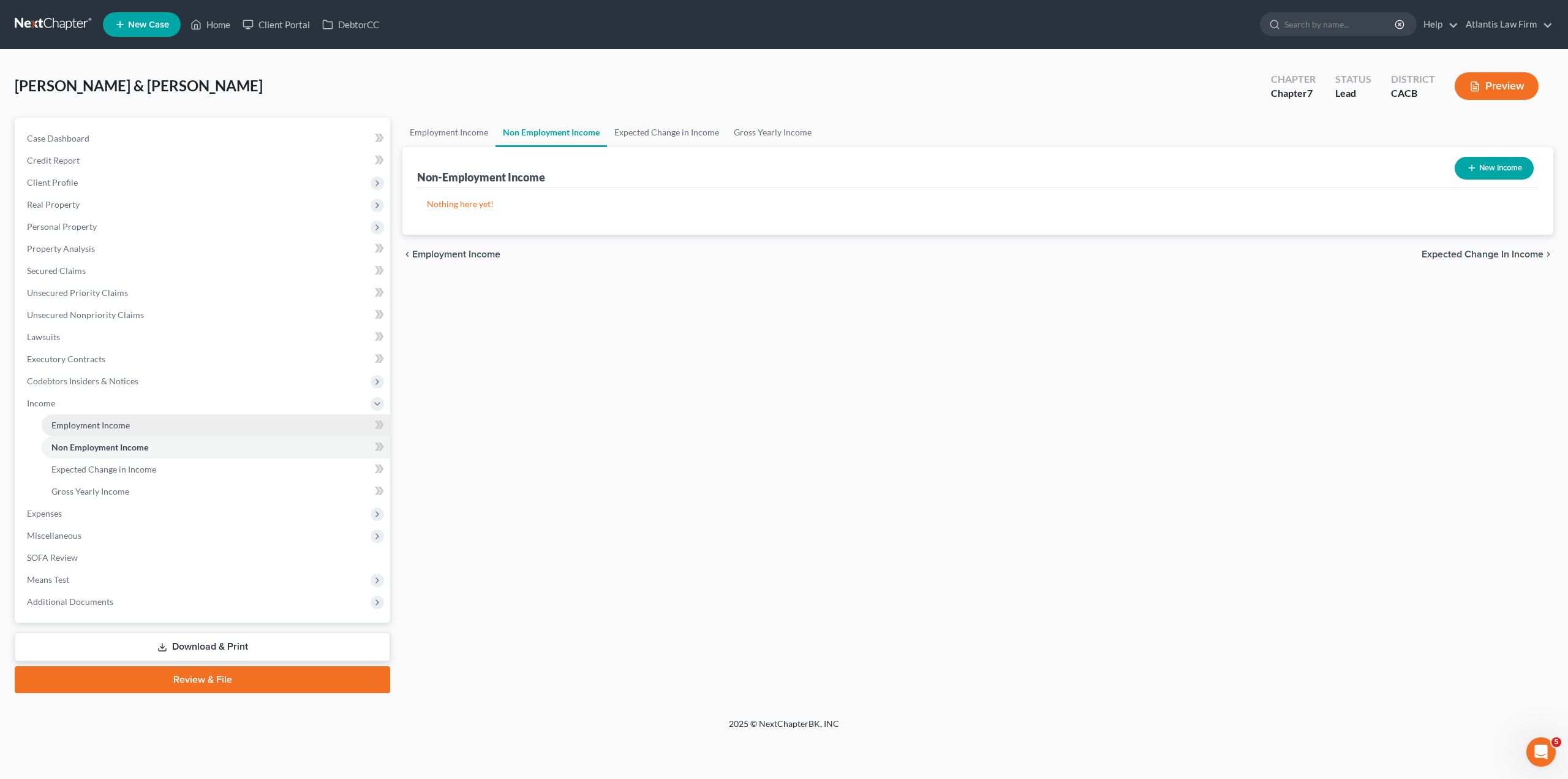
click at [92, 424] on span "Employment Income" at bounding box center [90, 425] width 78 height 10
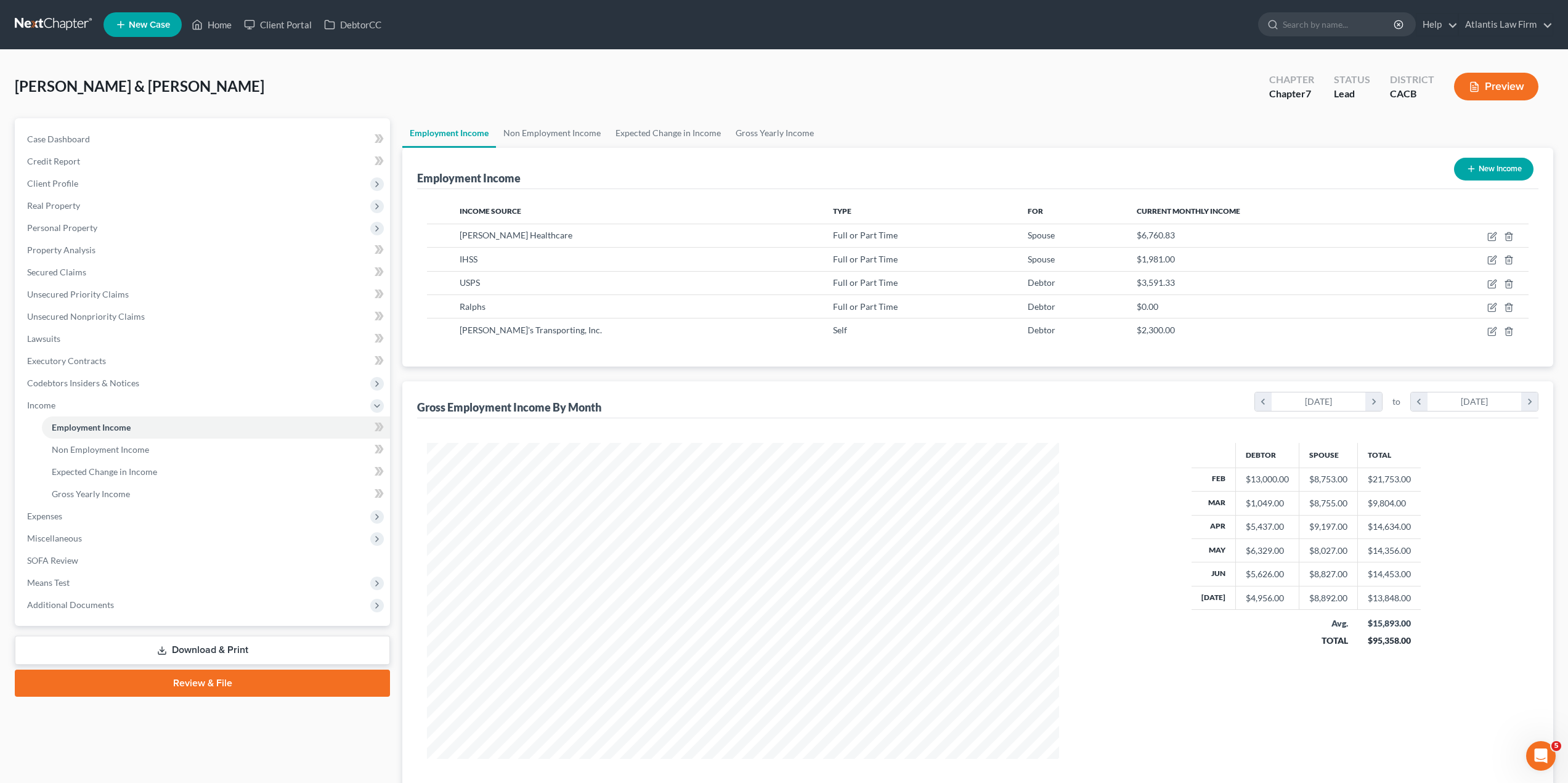
scroll to position [316, 657]
click at [530, 129] on link "Non Employment Income" at bounding box center [552, 133] width 112 height 30
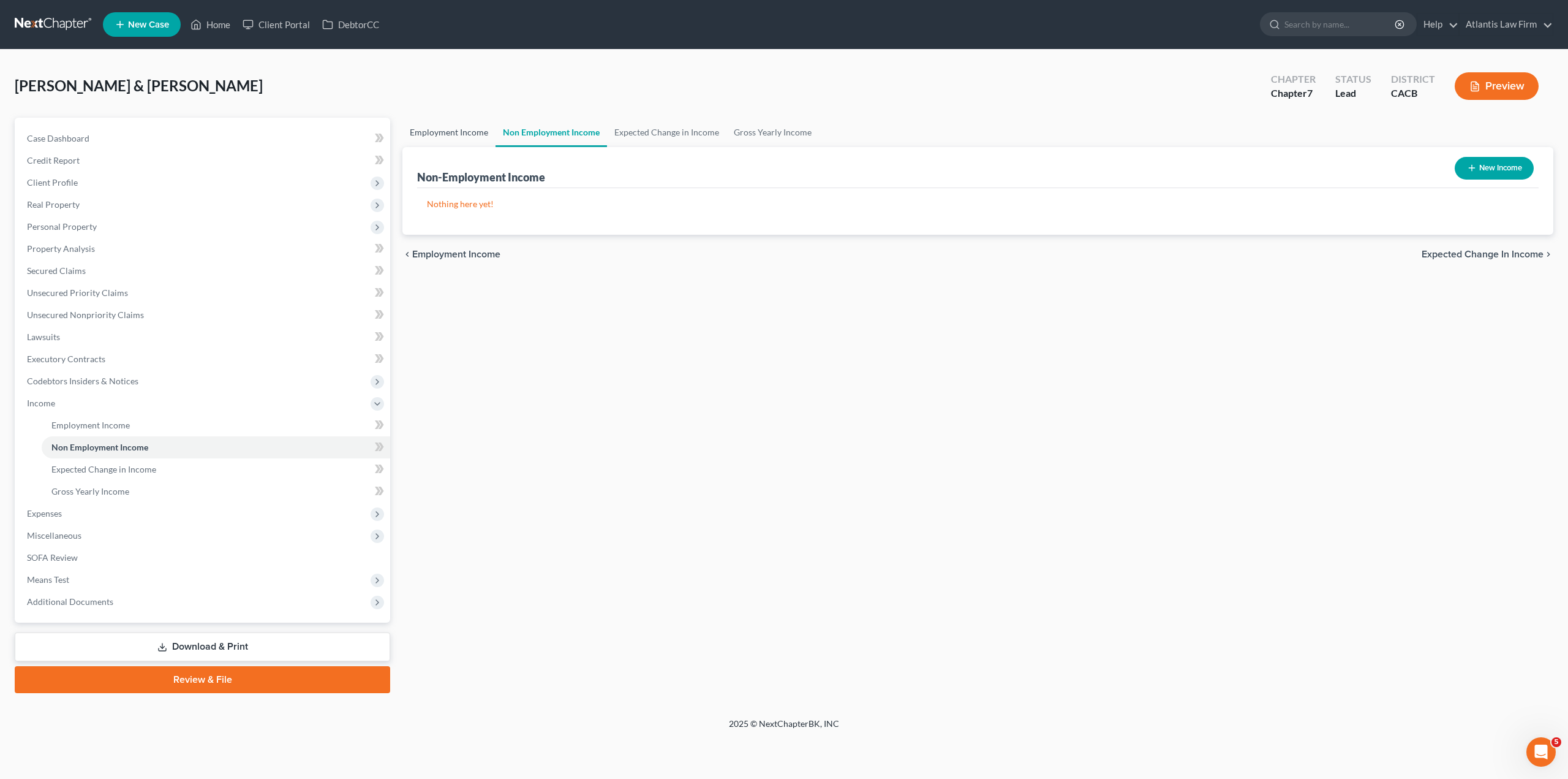
click at [452, 130] on link "Employment Income" at bounding box center [449, 132] width 93 height 30
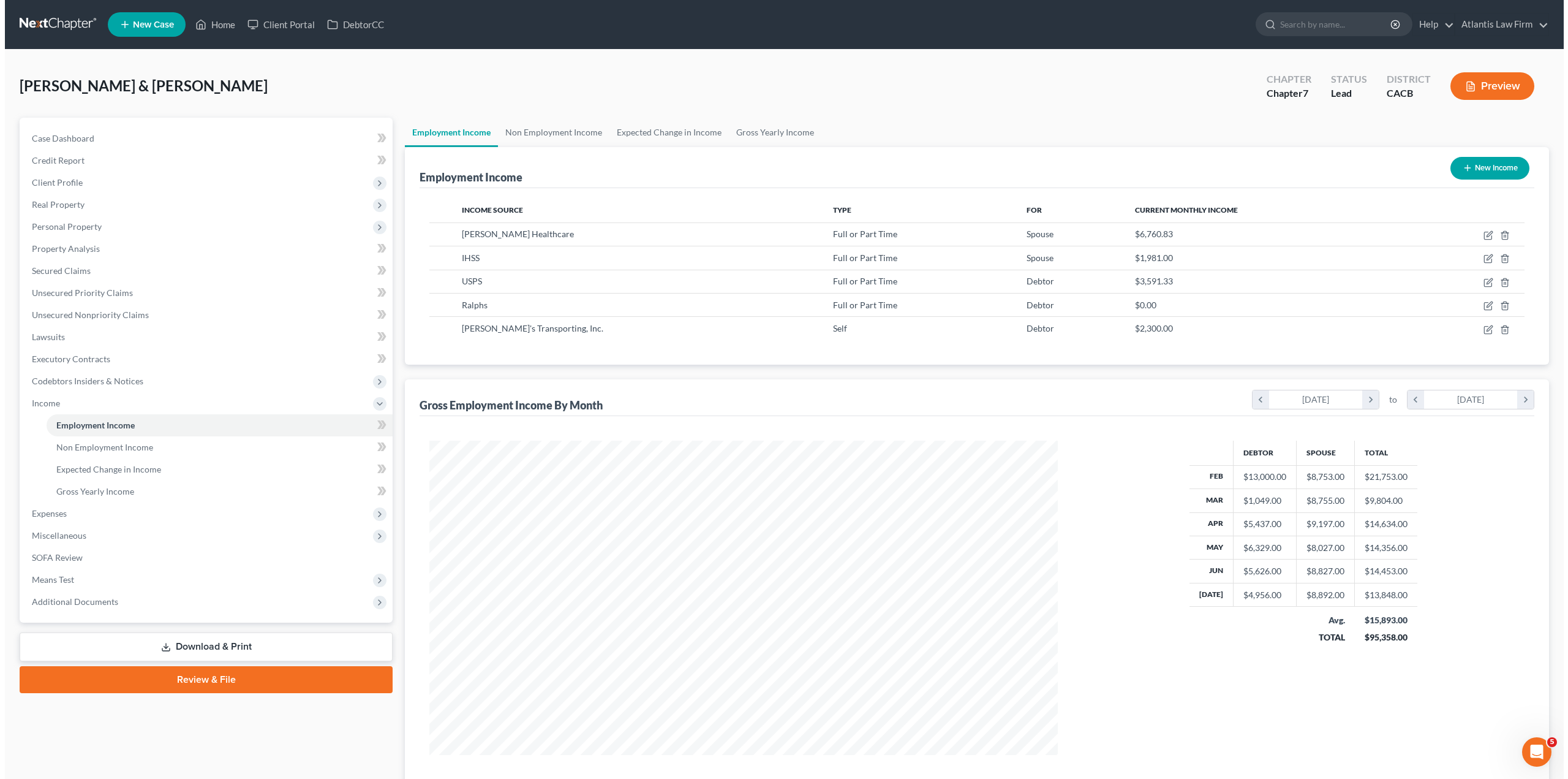
scroll to position [314, 653]
click at [62, 182] on span "Client Profile" at bounding box center [52, 182] width 51 height 10
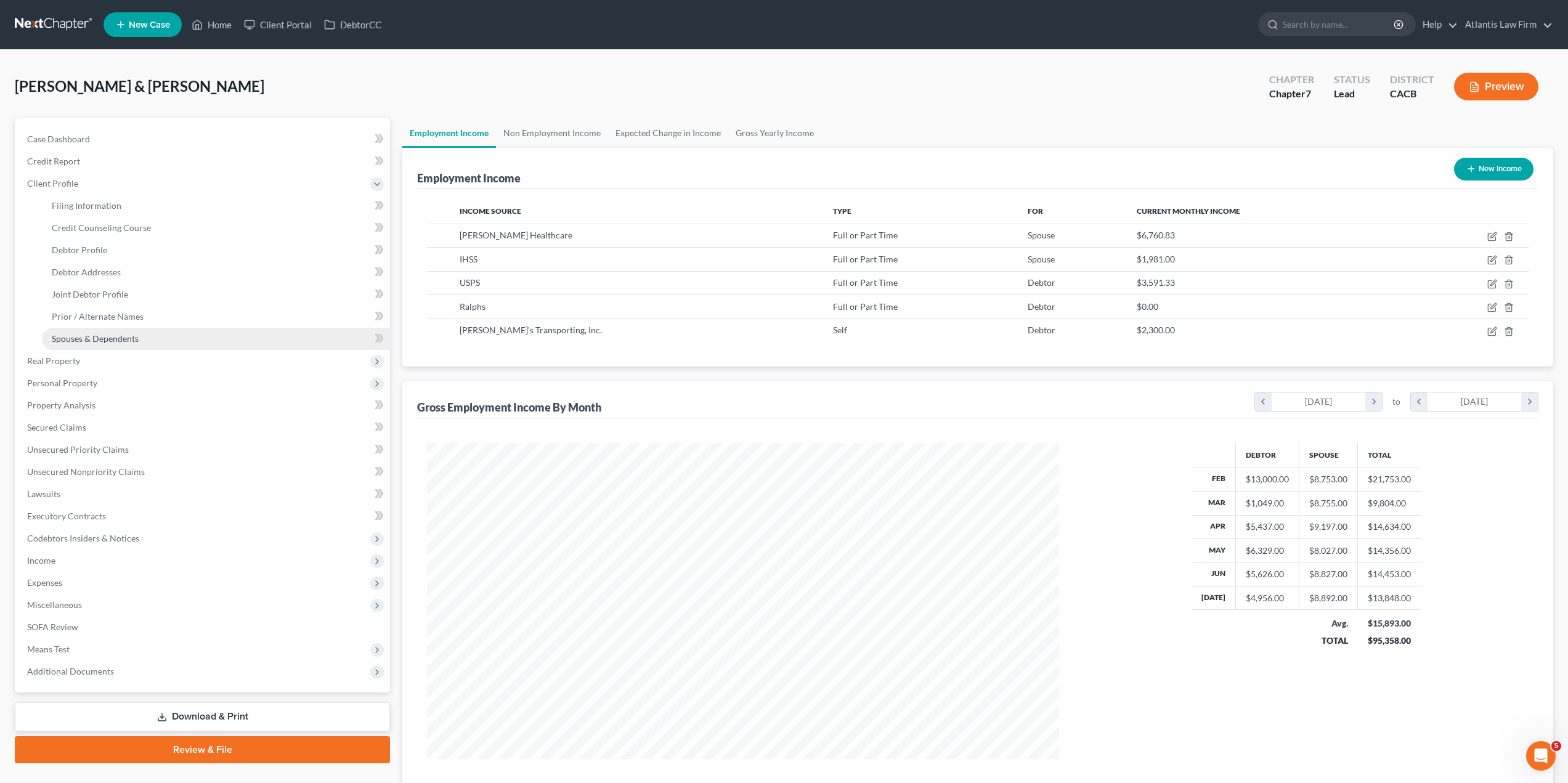
click at [91, 342] on span "Spouses & Dependents" at bounding box center [95, 338] width 87 height 10
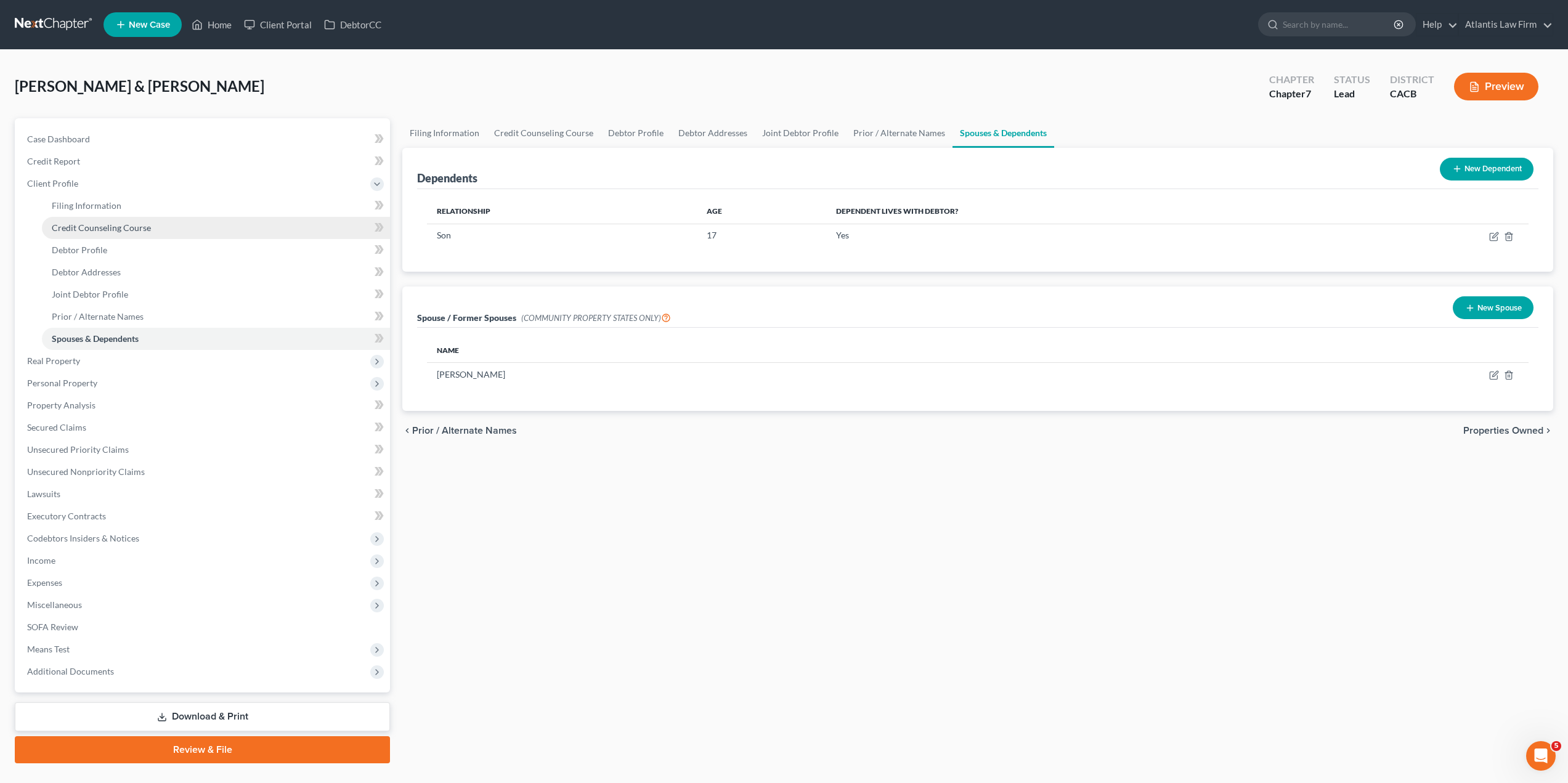
click at [94, 225] on span "Credit Counseling Course" at bounding box center [101, 227] width 99 height 10
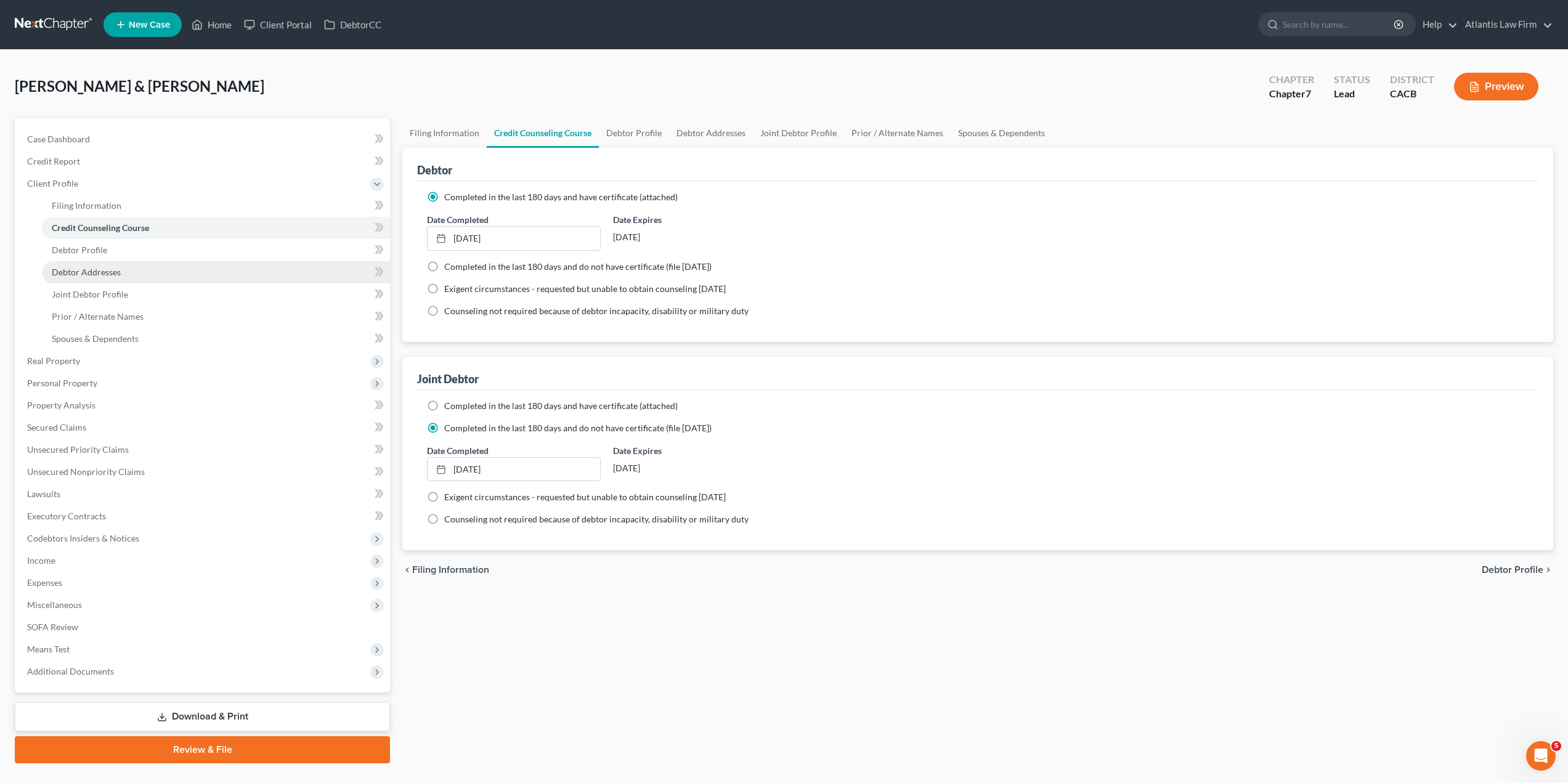
click at [91, 277] on link "Debtor Addresses" at bounding box center [215, 272] width 348 height 22
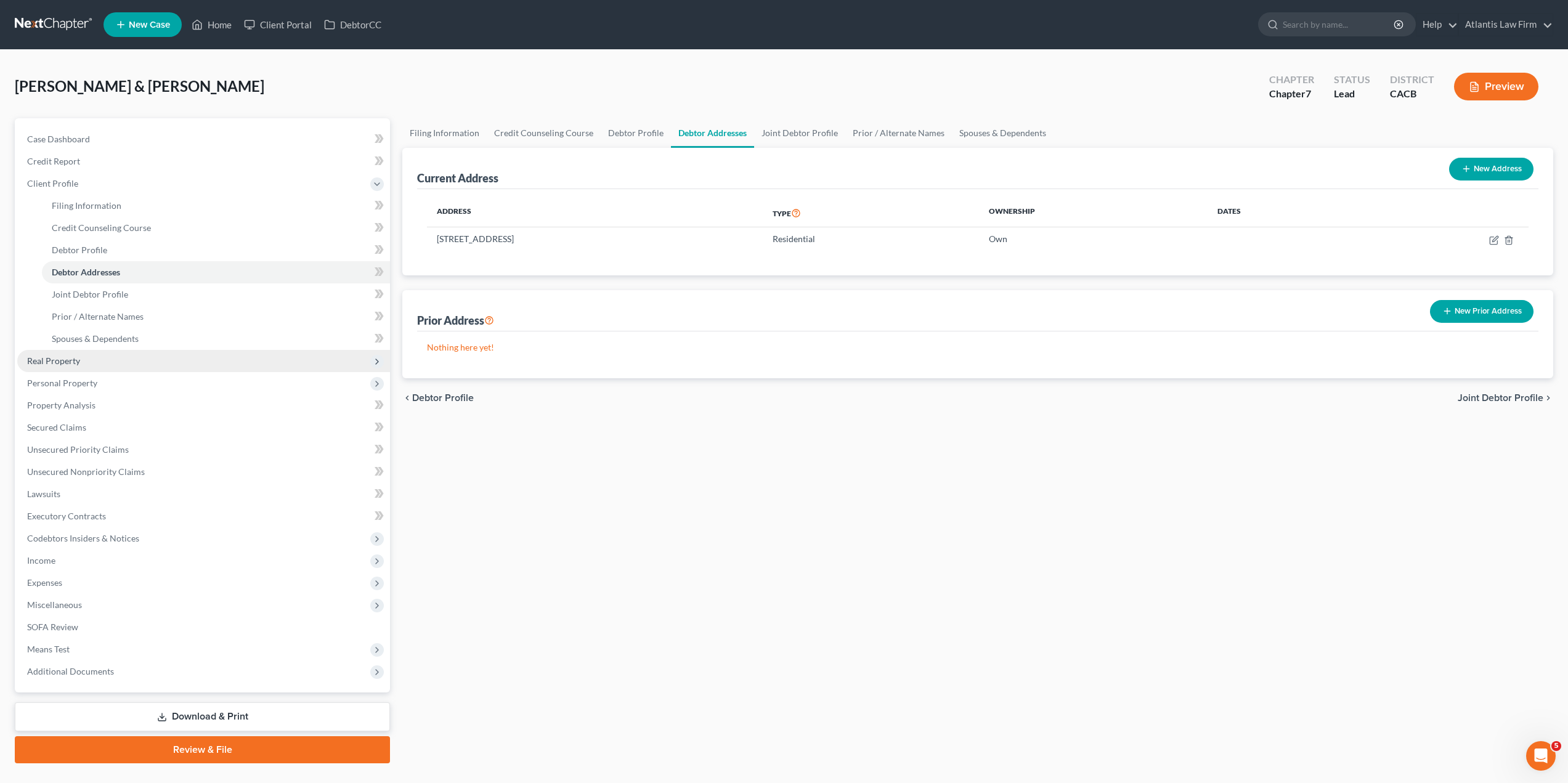
click at [48, 362] on span "Real Property" at bounding box center [53, 360] width 53 height 10
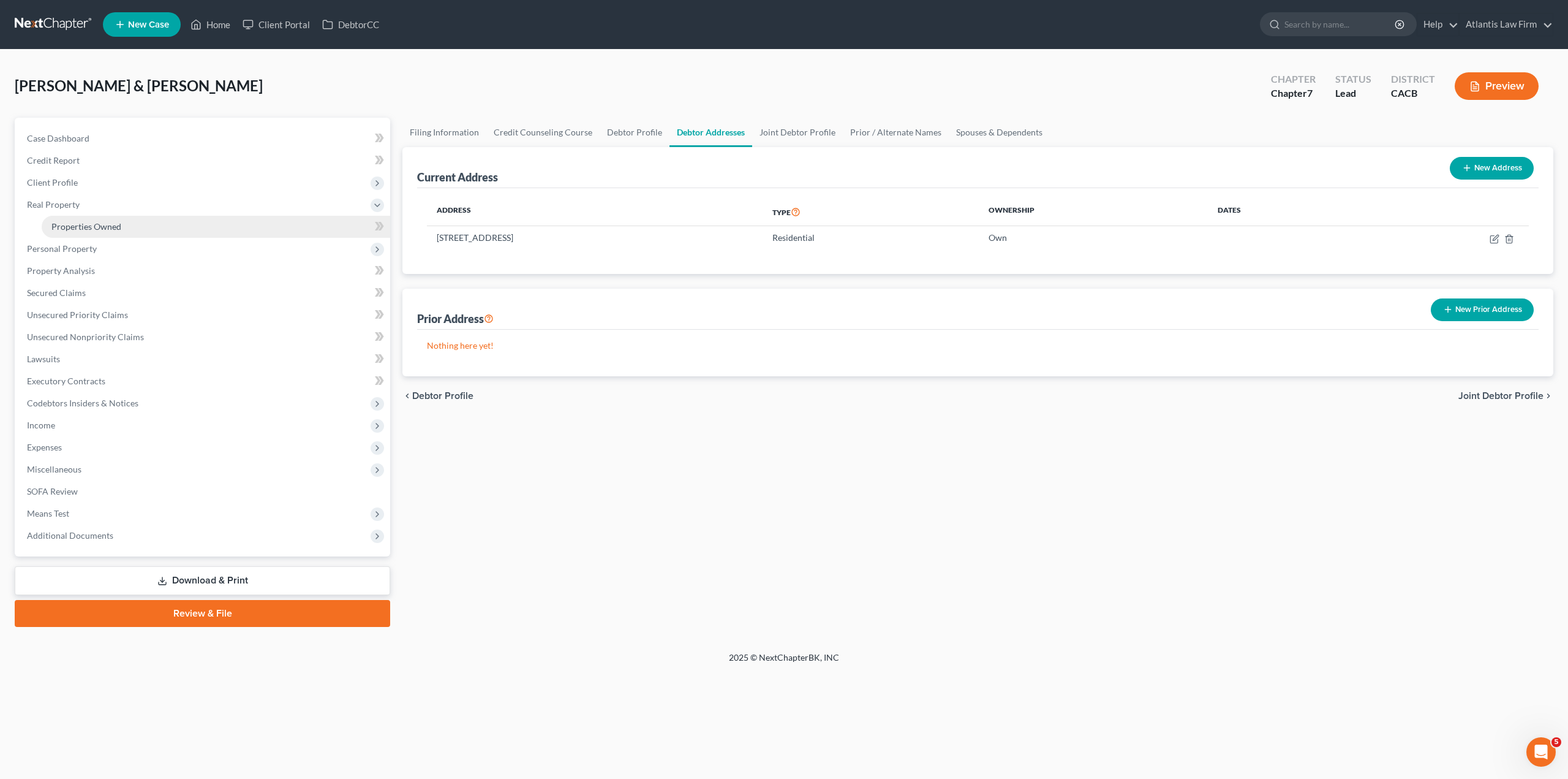
click at [74, 233] on link "Properties Owned" at bounding box center [216, 227] width 349 height 22
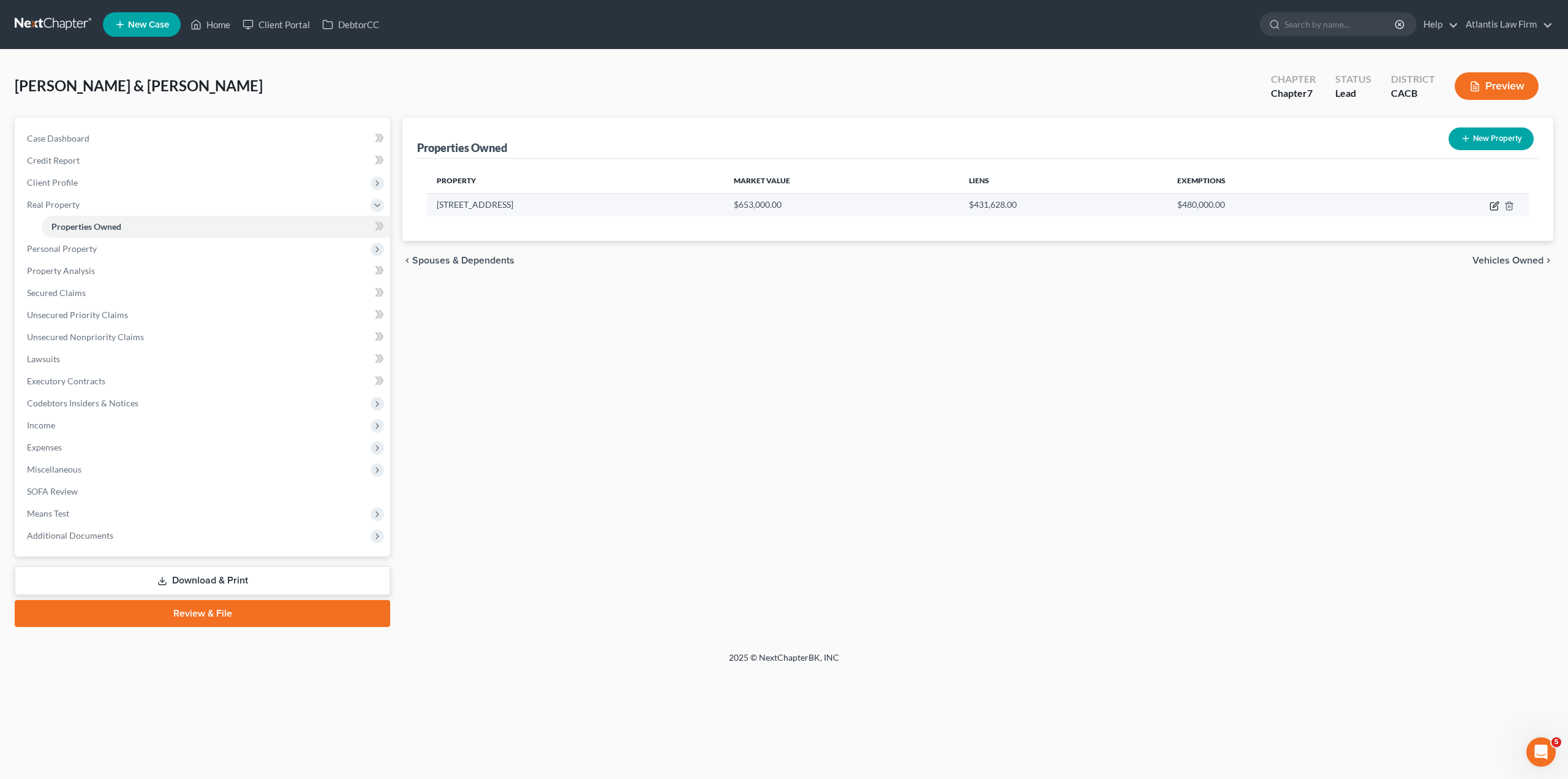
click at [1495, 208] on icon "button" at bounding box center [1494, 205] width 10 height 10
select select "4"
select select "0"
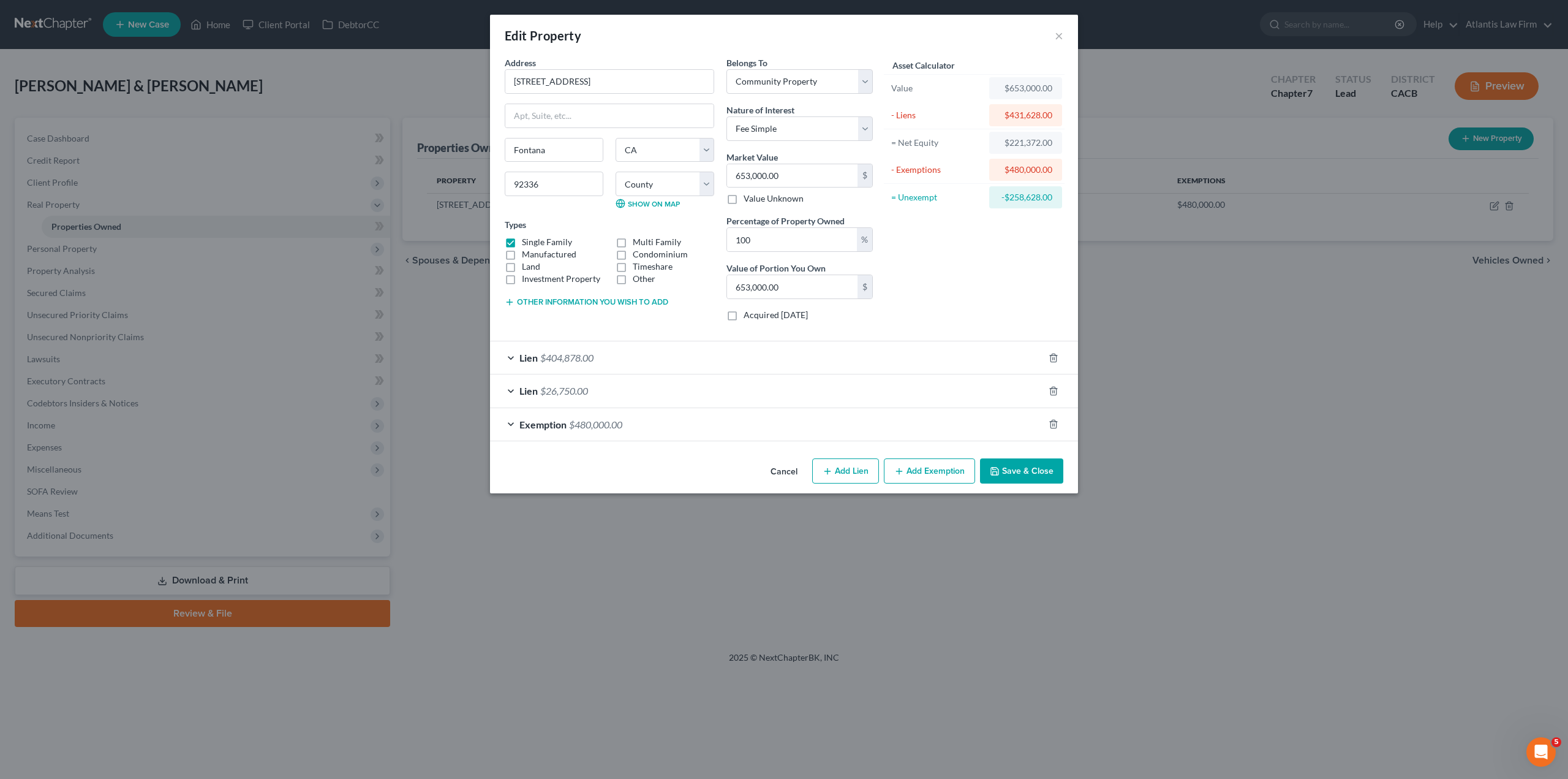
click at [509, 359] on div "Lien $404,878.00" at bounding box center [767, 358] width 553 height 33
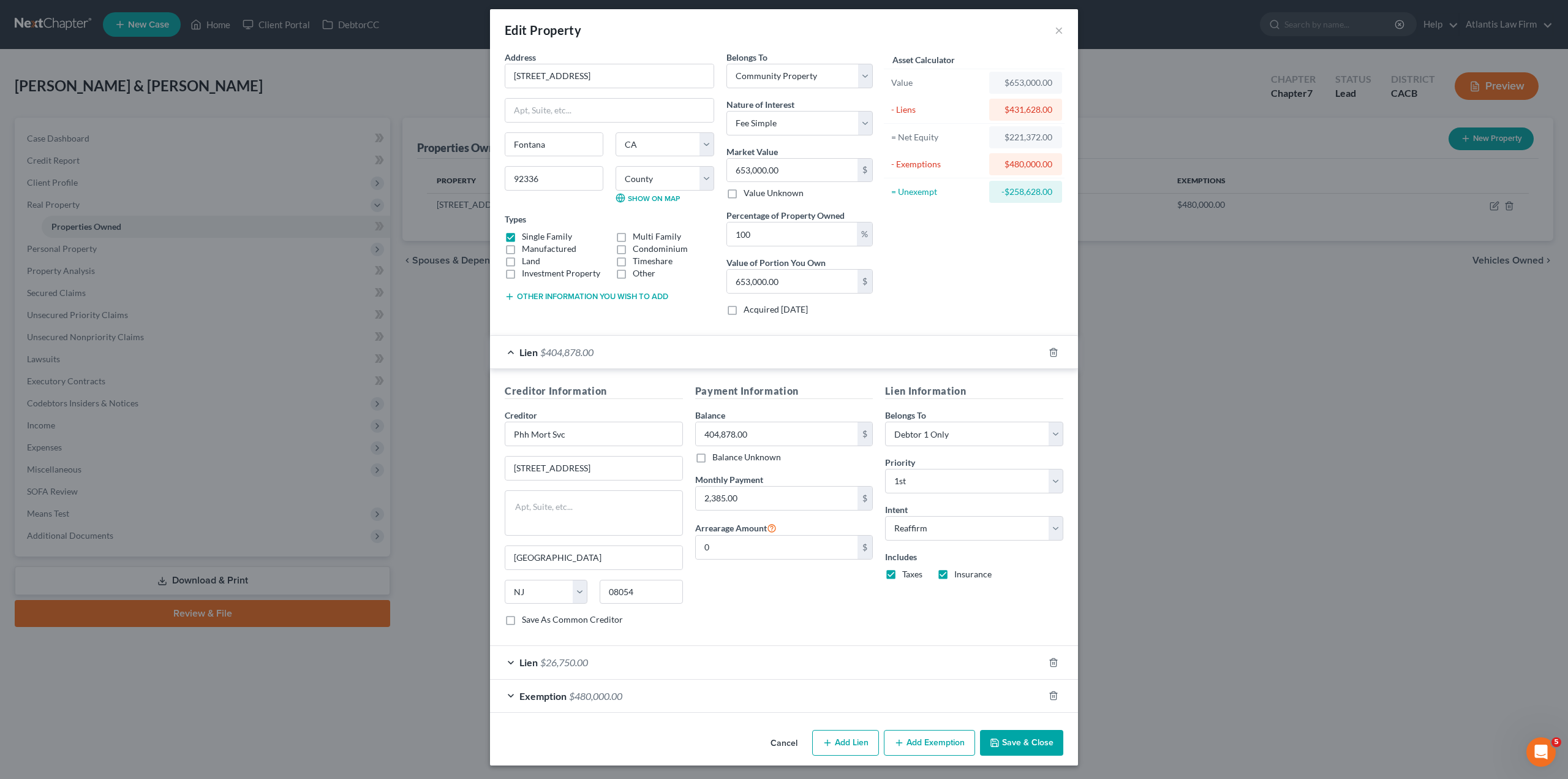
scroll to position [7, 0]
click at [504, 664] on div "Lien $26,750.00" at bounding box center [767, 661] width 553 height 33
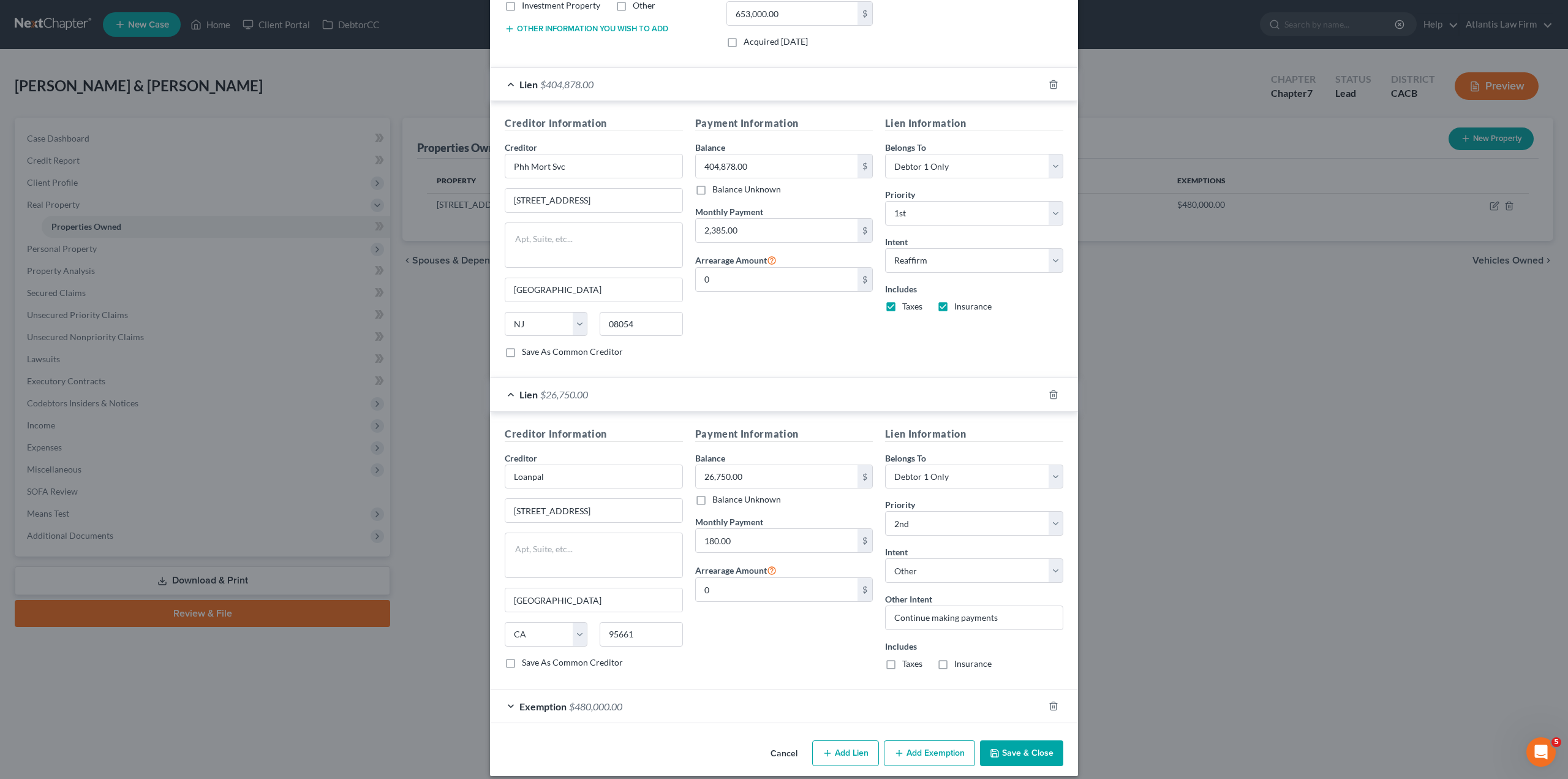
scroll to position [285, 0]
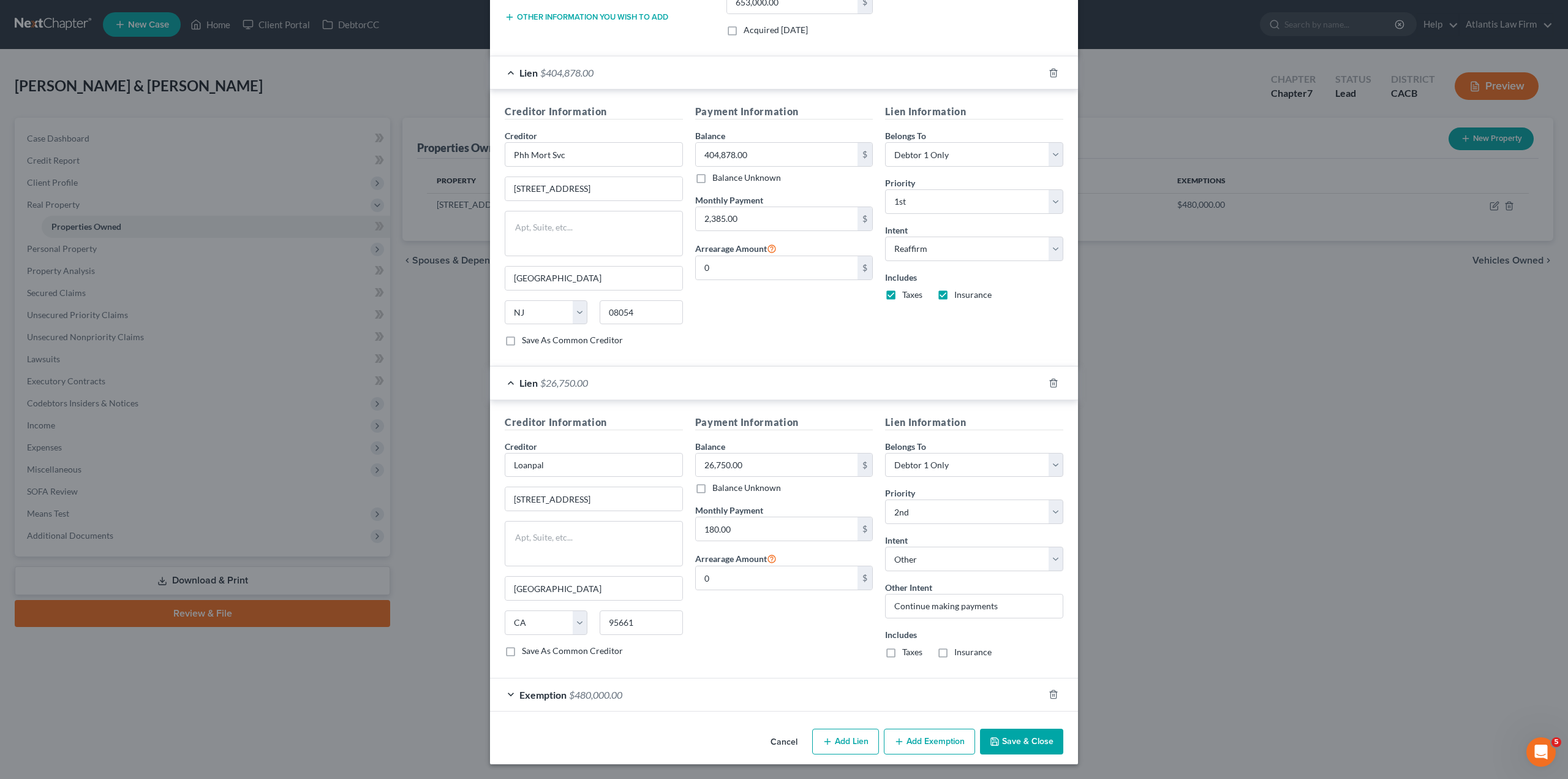
click at [506, 383] on div "Lien $26,750.00" at bounding box center [767, 382] width 553 height 33
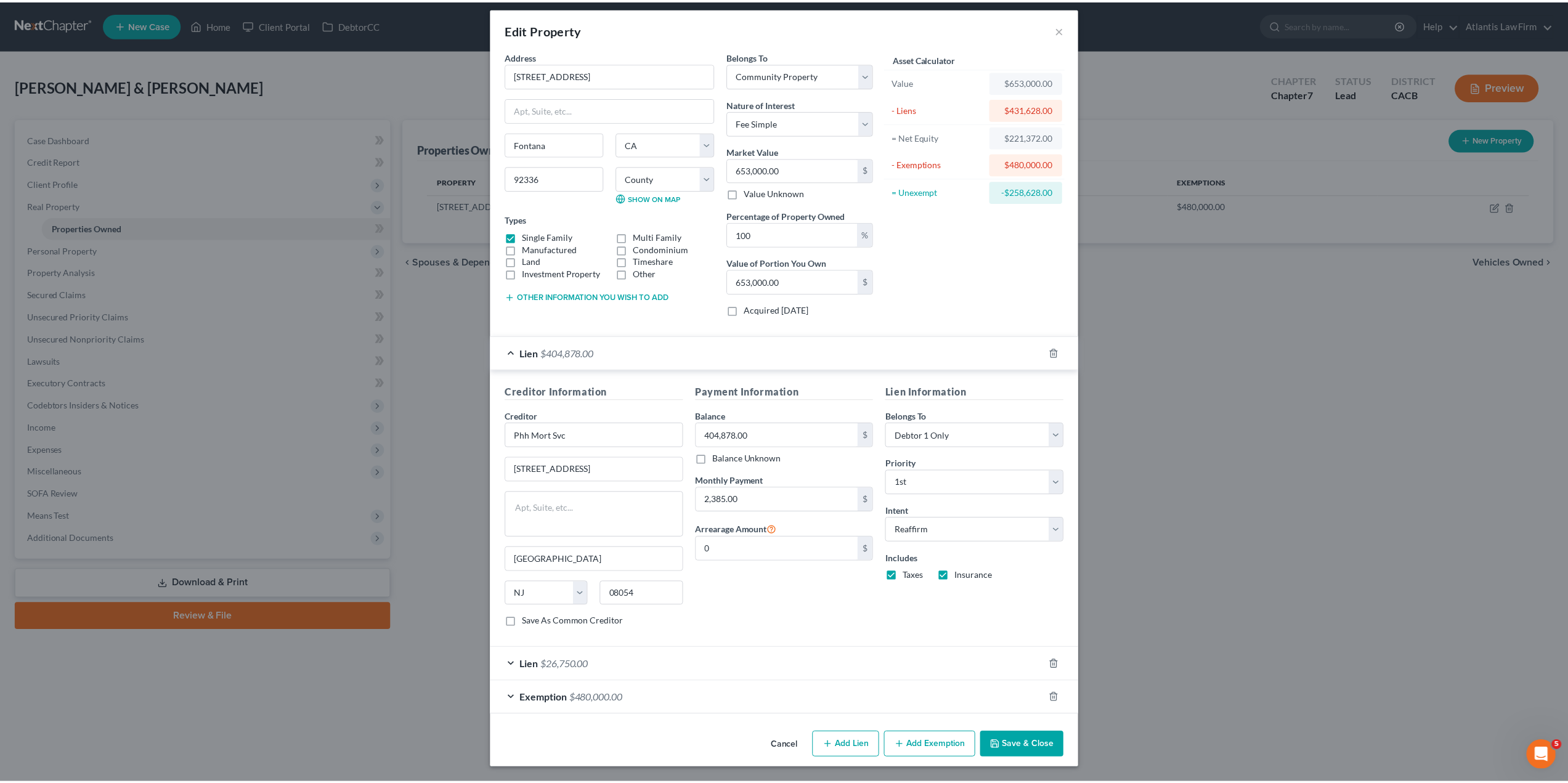
scroll to position [7, 0]
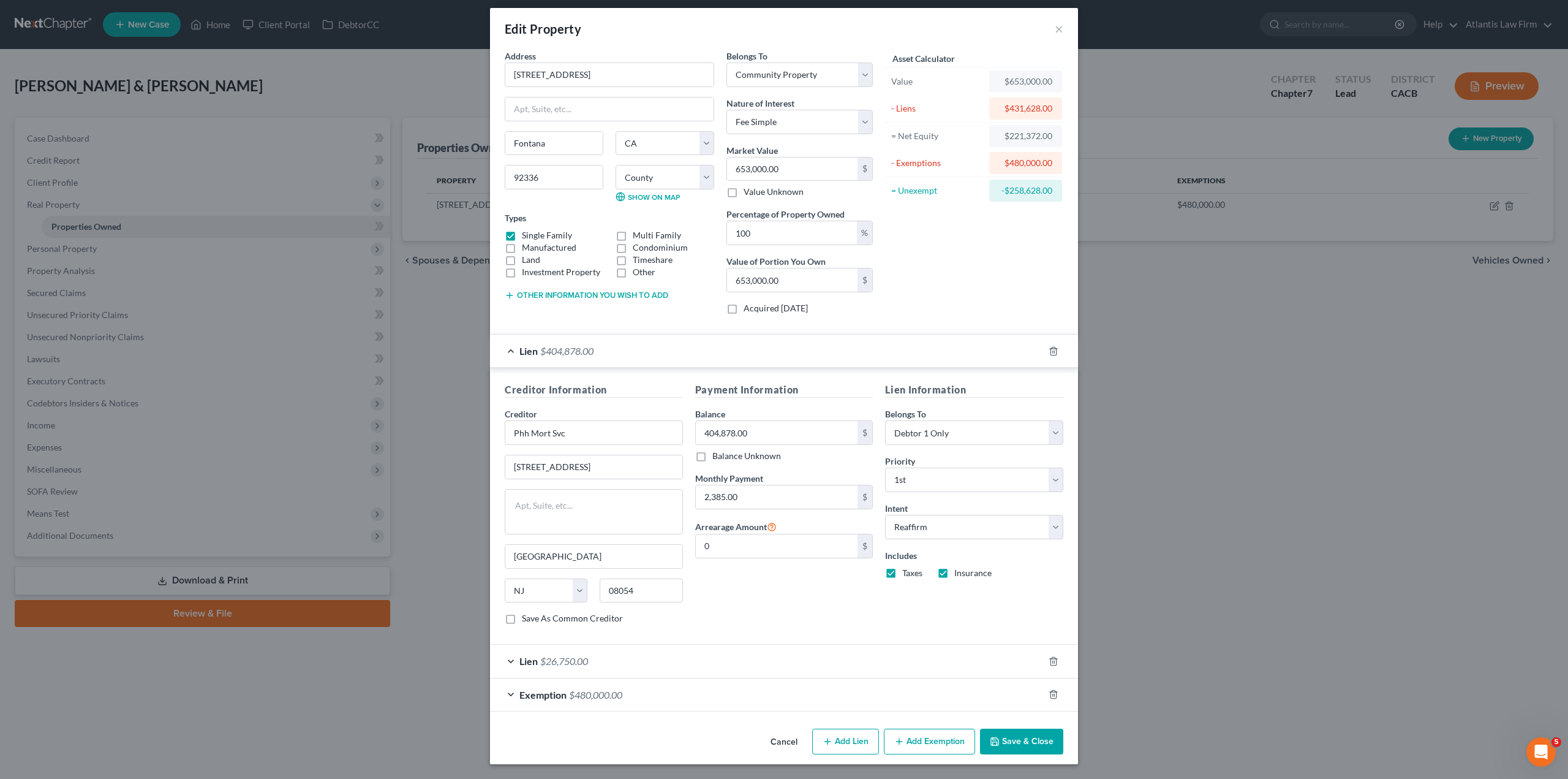
click at [1025, 741] on button "Save & Close" at bounding box center [1021, 741] width 83 height 26
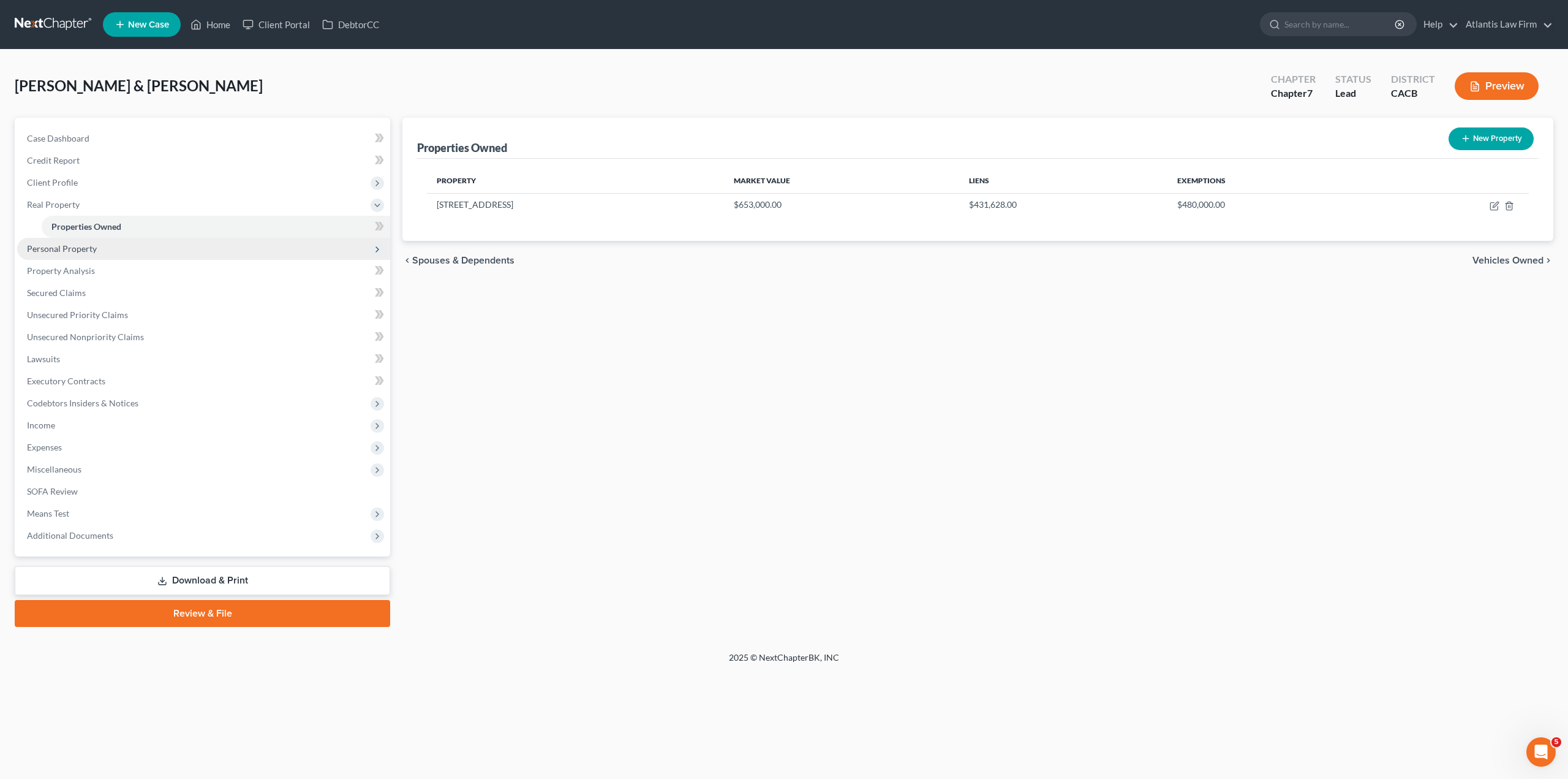
click at [74, 253] on span "Personal Property" at bounding box center [62, 249] width 70 height 10
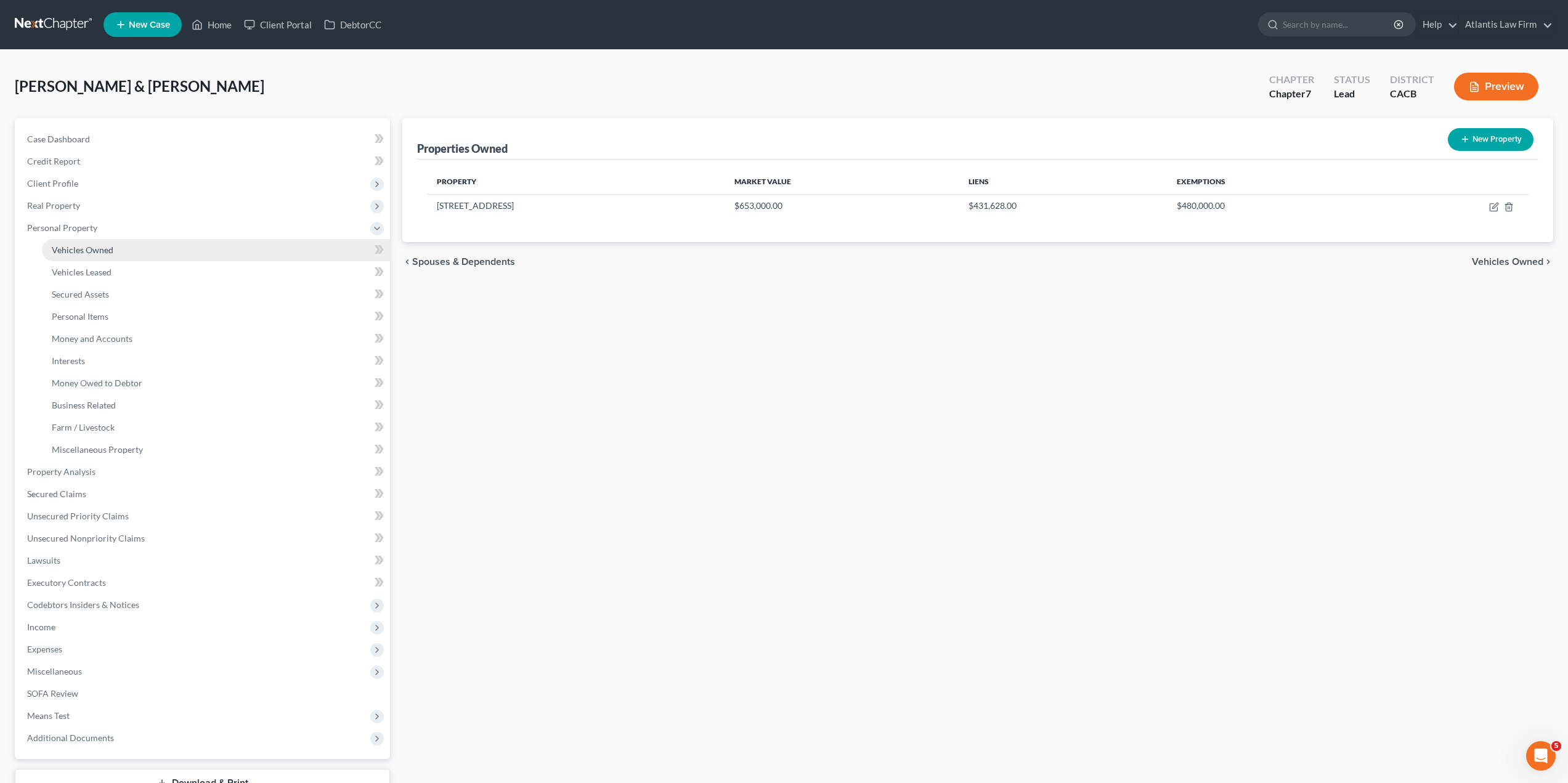
click at [79, 249] on span "Vehicles Owned" at bounding box center [82, 250] width 61 height 10
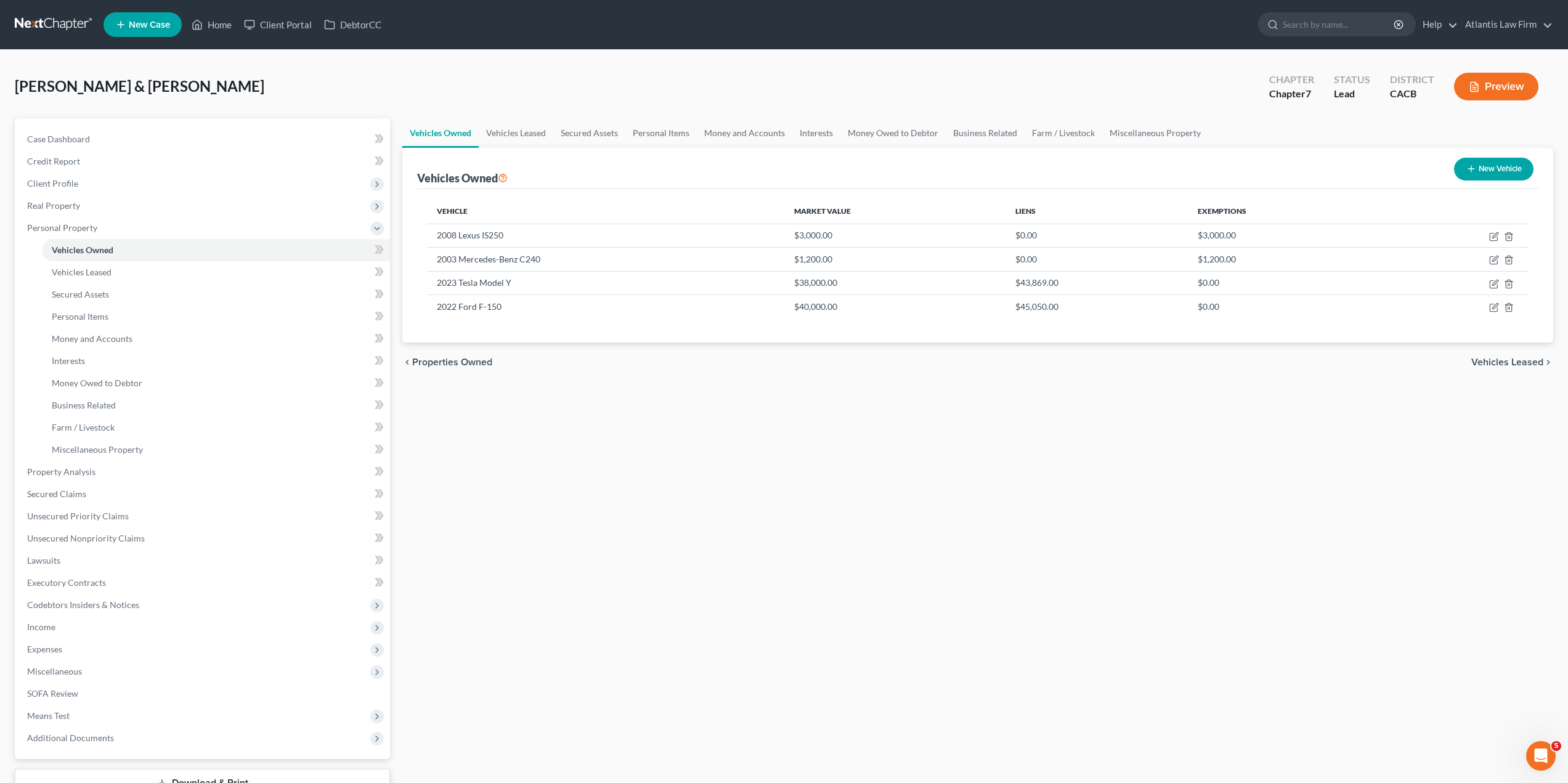
click at [661, 460] on div "Vehicles Owned Vehicles Leased Secured Assets Personal Items Money and Accounts…" at bounding box center [977, 473] width 1163 height 711
click at [659, 399] on div "Vehicles Owned Vehicles Leased Secured Assets Personal Items Money and Accounts…" at bounding box center [977, 473] width 1163 height 711
click at [1497, 238] on icon "button" at bounding box center [1493, 237] width 7 height 7
select select "0"
select select "18"
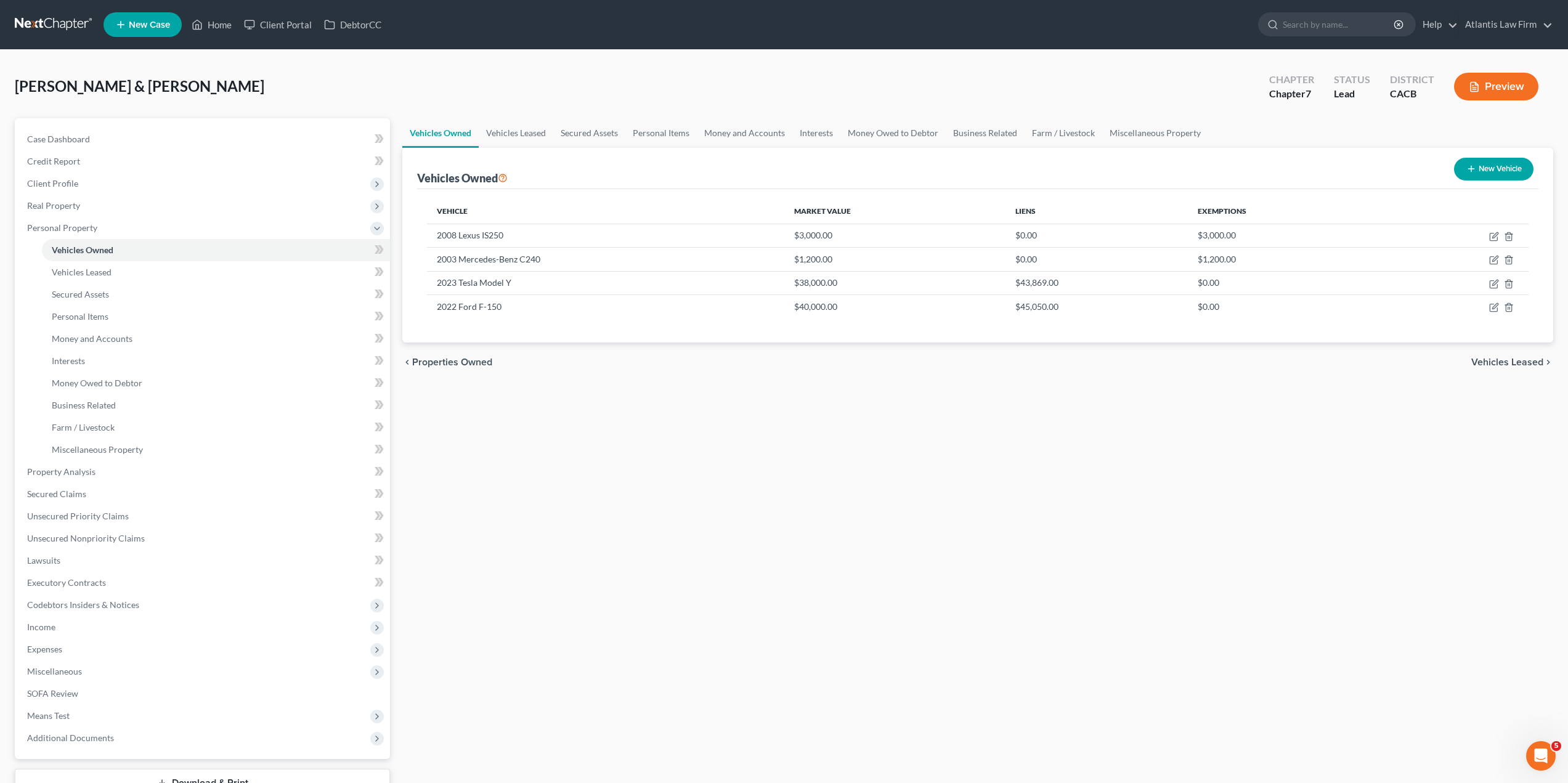
select select "2"
select select "0"
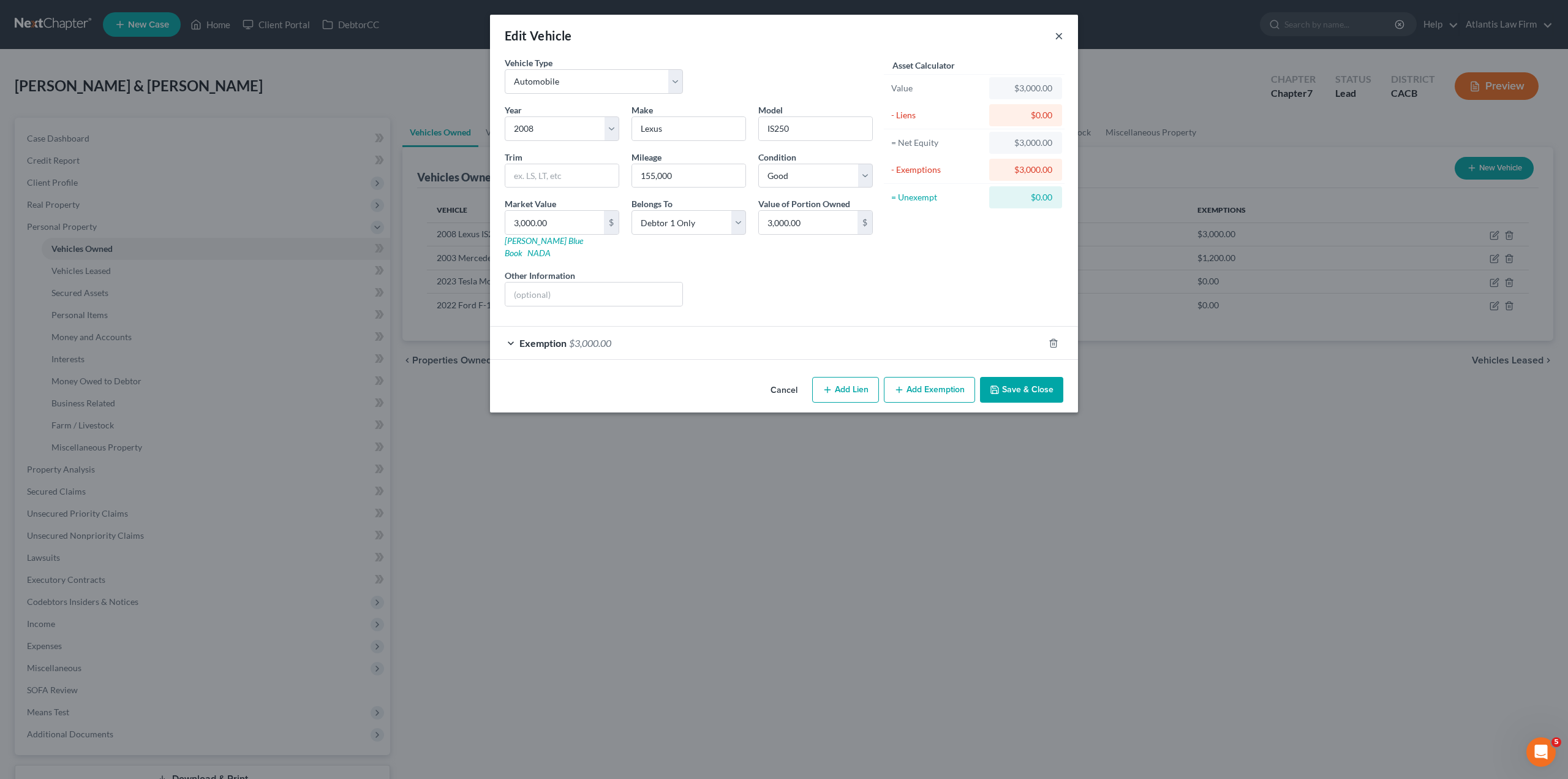
click at [1061, 34] on button "×" at bounding box center [1059, 36] width 9 height 15
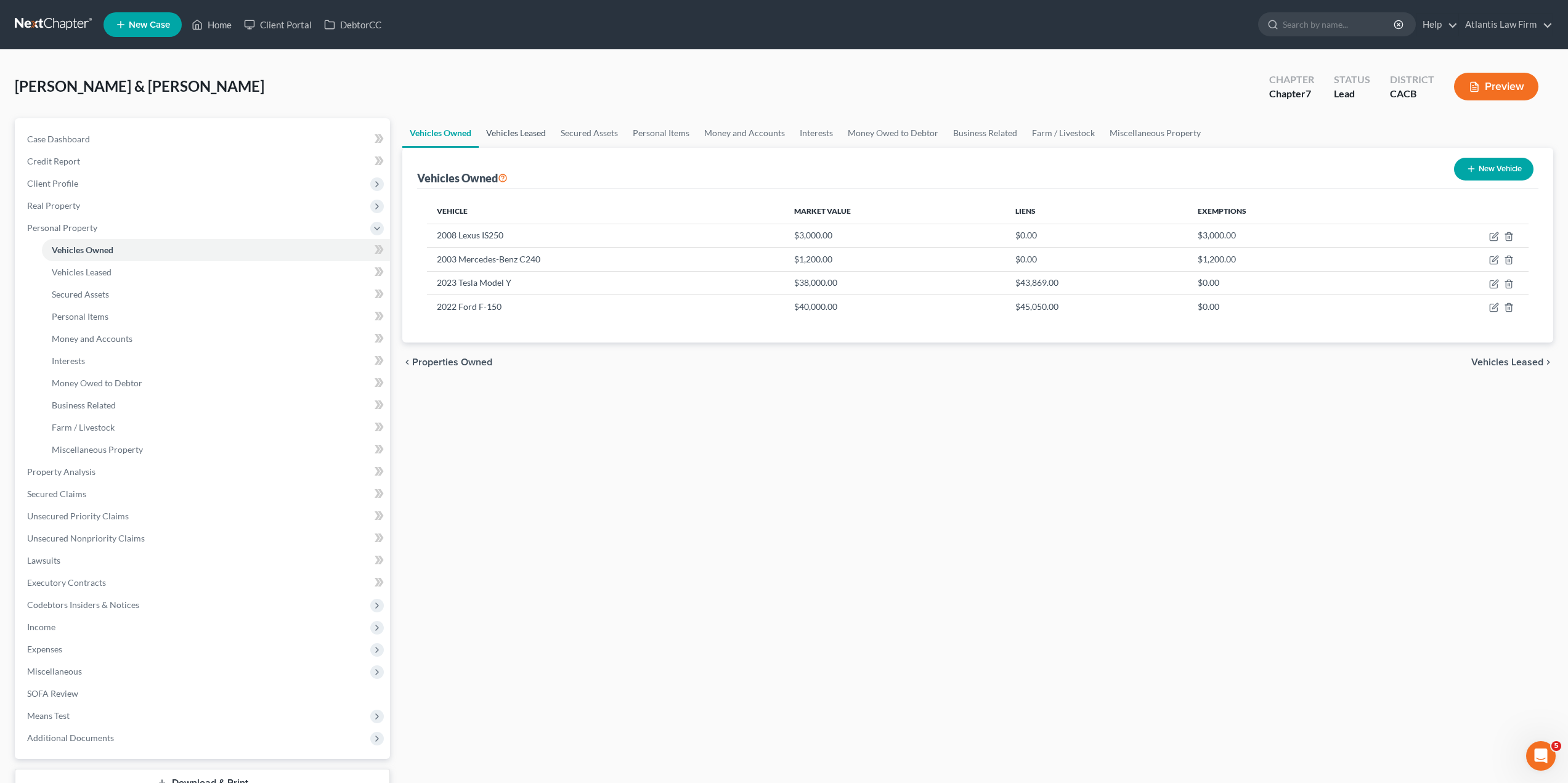
click at [514, 137] on link "Vehicles Leased" at bounding box center [516, 133] width 75 height 30
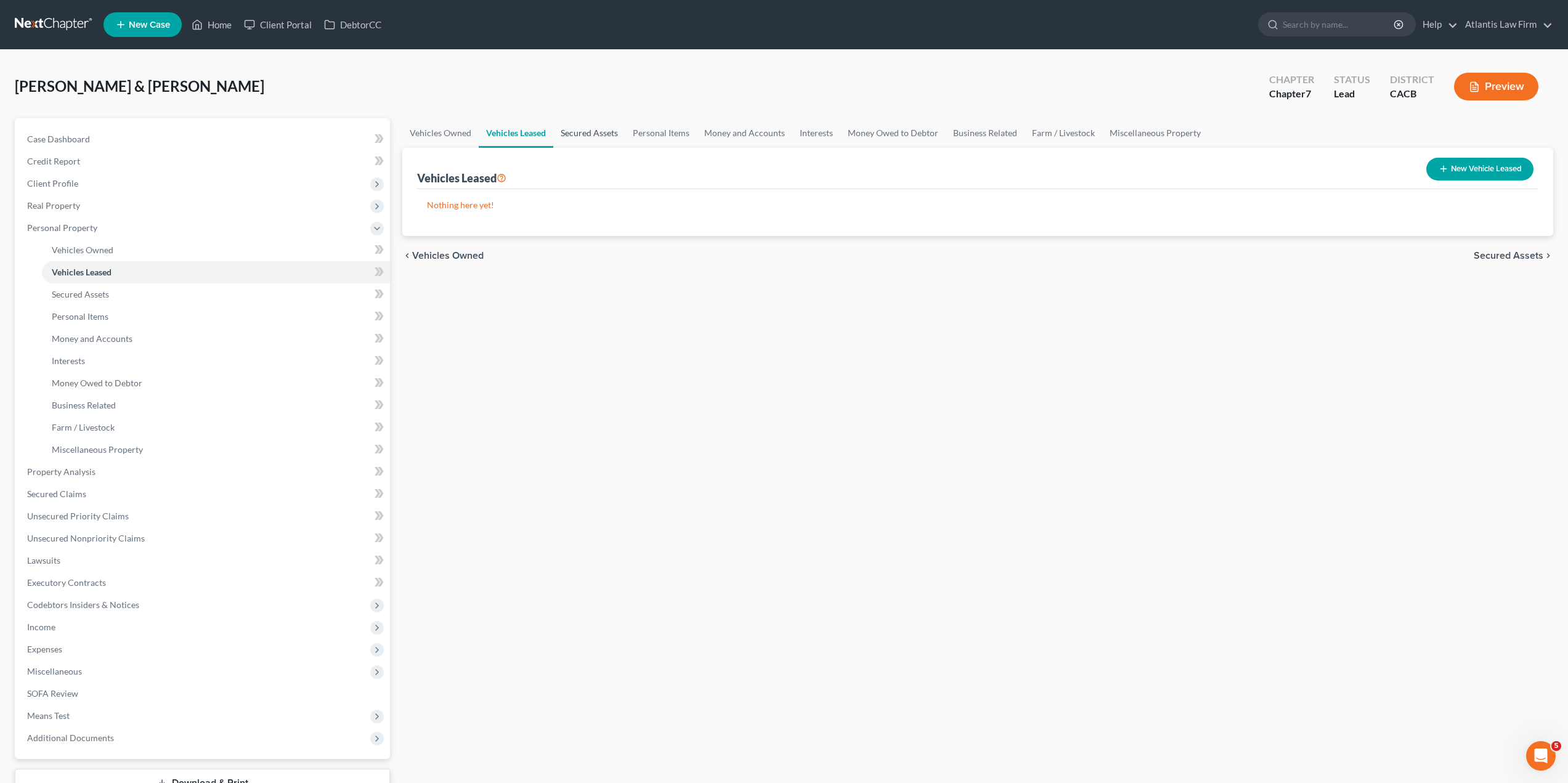
click at [584, 138] on link "Secured Assets" at bounding box center [589, 133] width 72 height 30
click at [452, 134] on link "Vehicles Owned" at bounding box center [441, 133] width 76 height 30
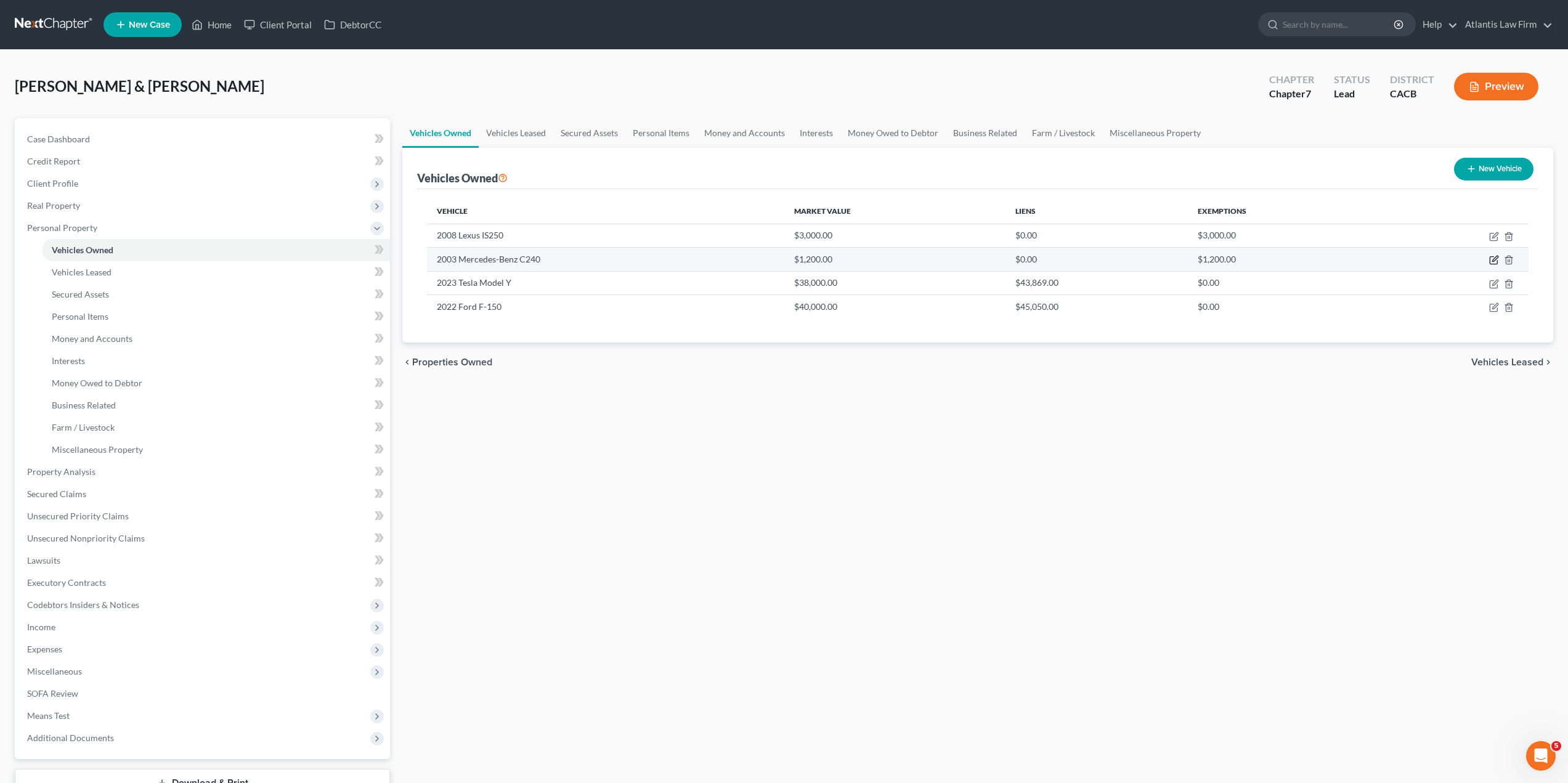
click at [1491, 260] on icon "button" at bounding box center [1493, 260] width 10 height 10
select select "0"
select select "23"
select select "3"
select select "0"
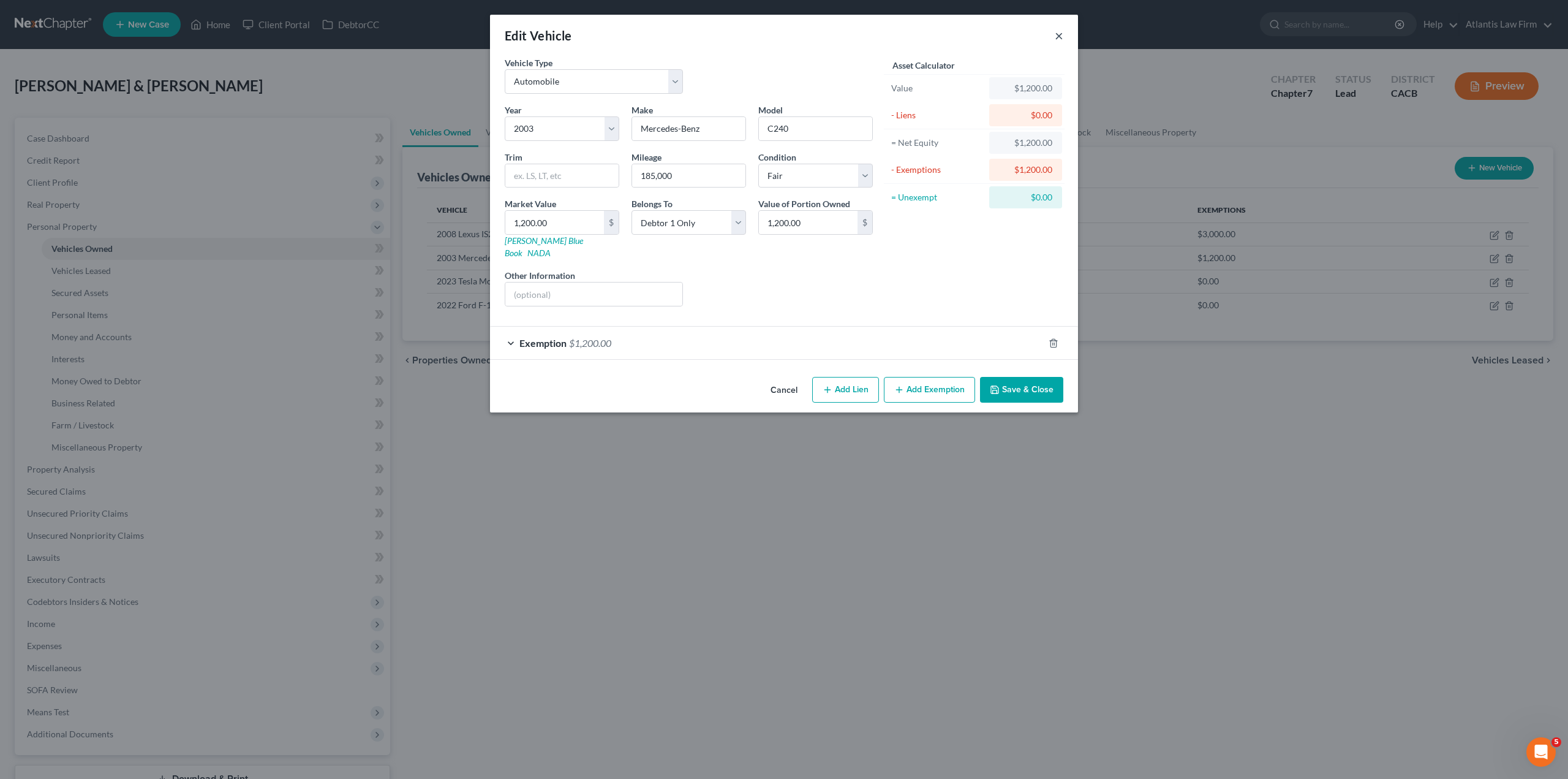
click at [1058, 40] on button "×" at bounding box center [1059, 36] width 9 height 15
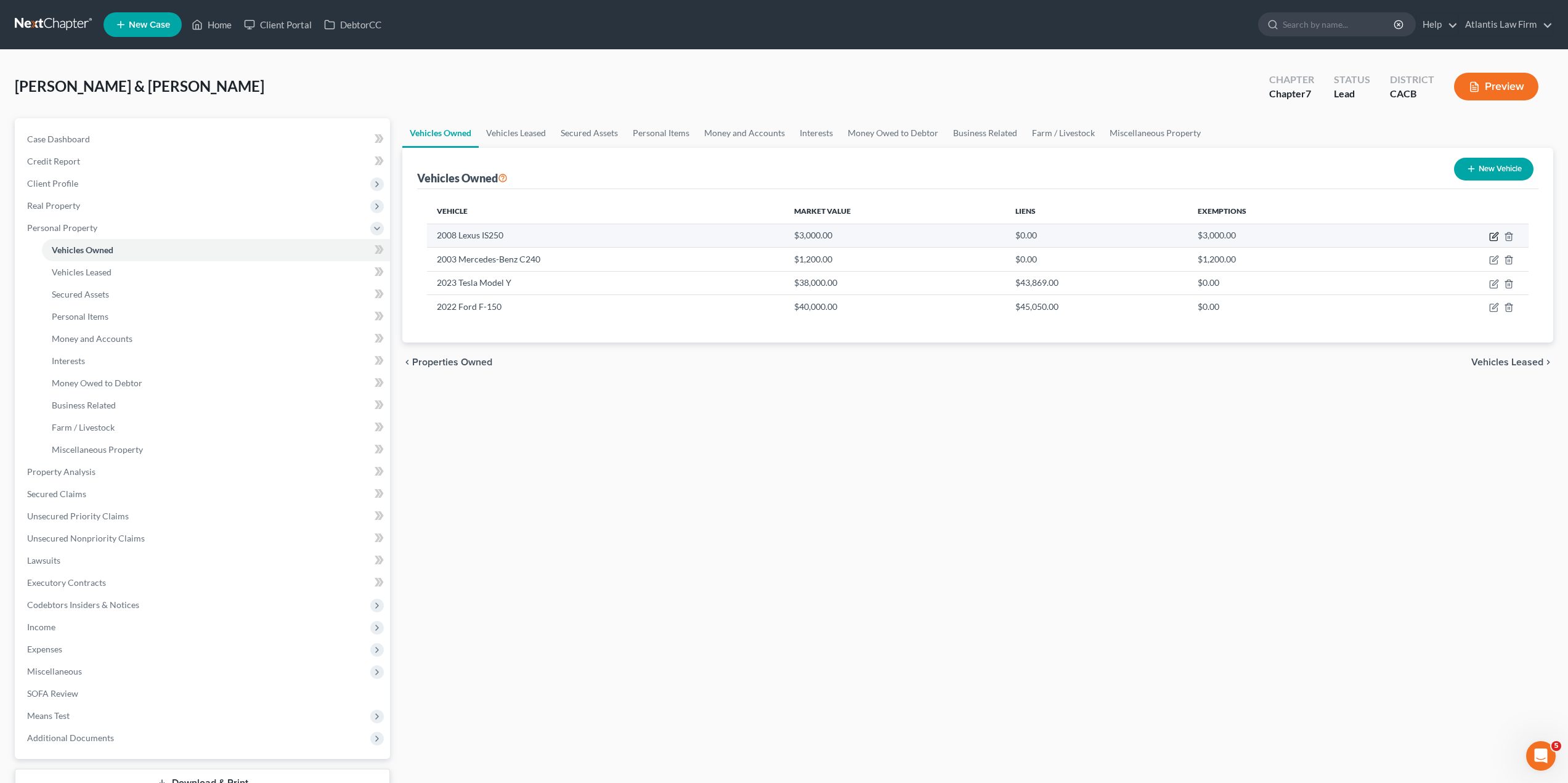
click at [1494, 239] on icon "button" at bounding box center [1493, 236] width 10 height 10
select select "0"
select select "18"
select select "2"
select select "0"
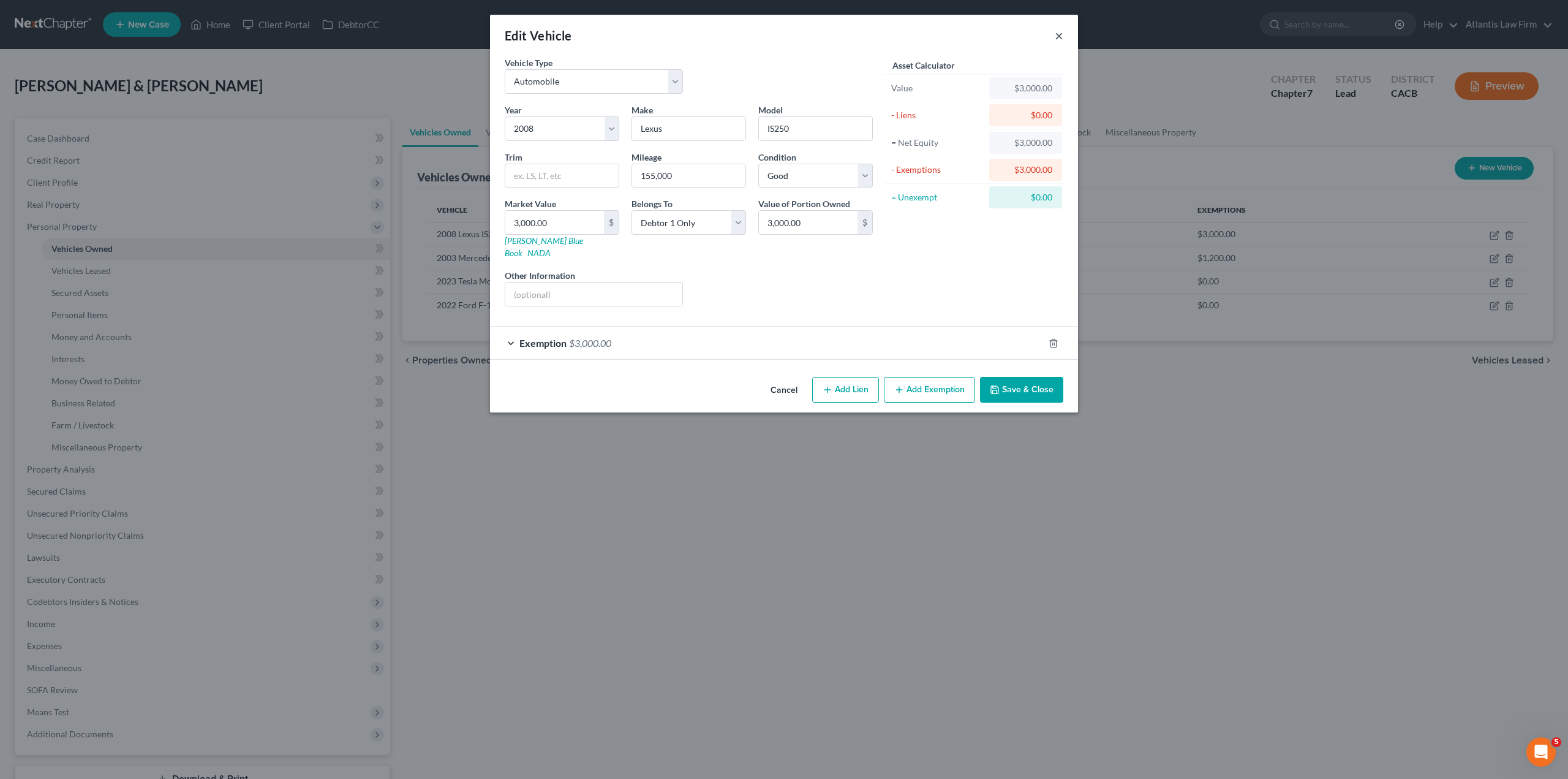
click at [1055, 36] on button "×" at bounding box center [1059, 36] width 9 height 15
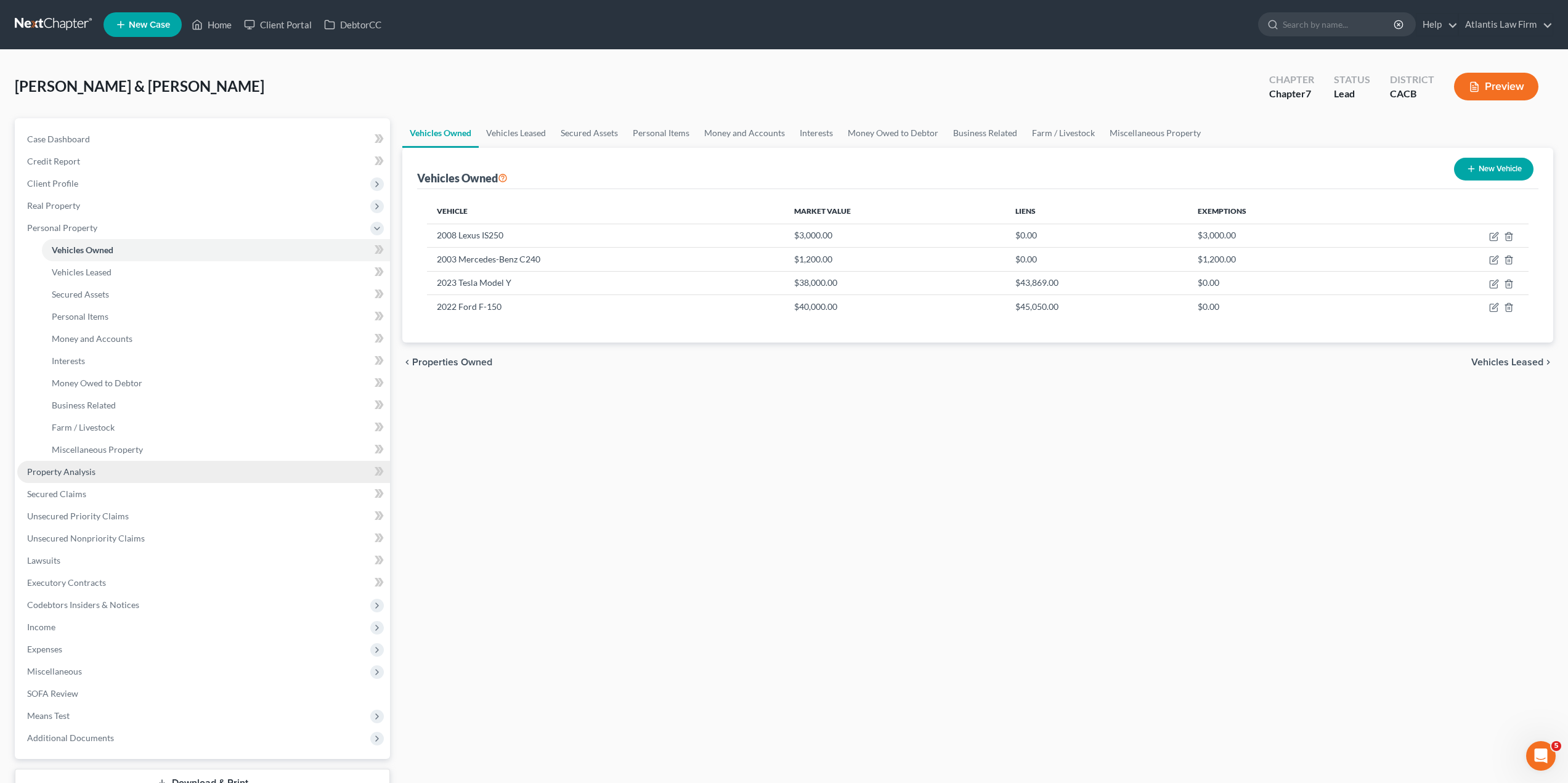
click at [96, 475] on link "Property Analysis" at bounding box center [203, 472] width 373 height 22
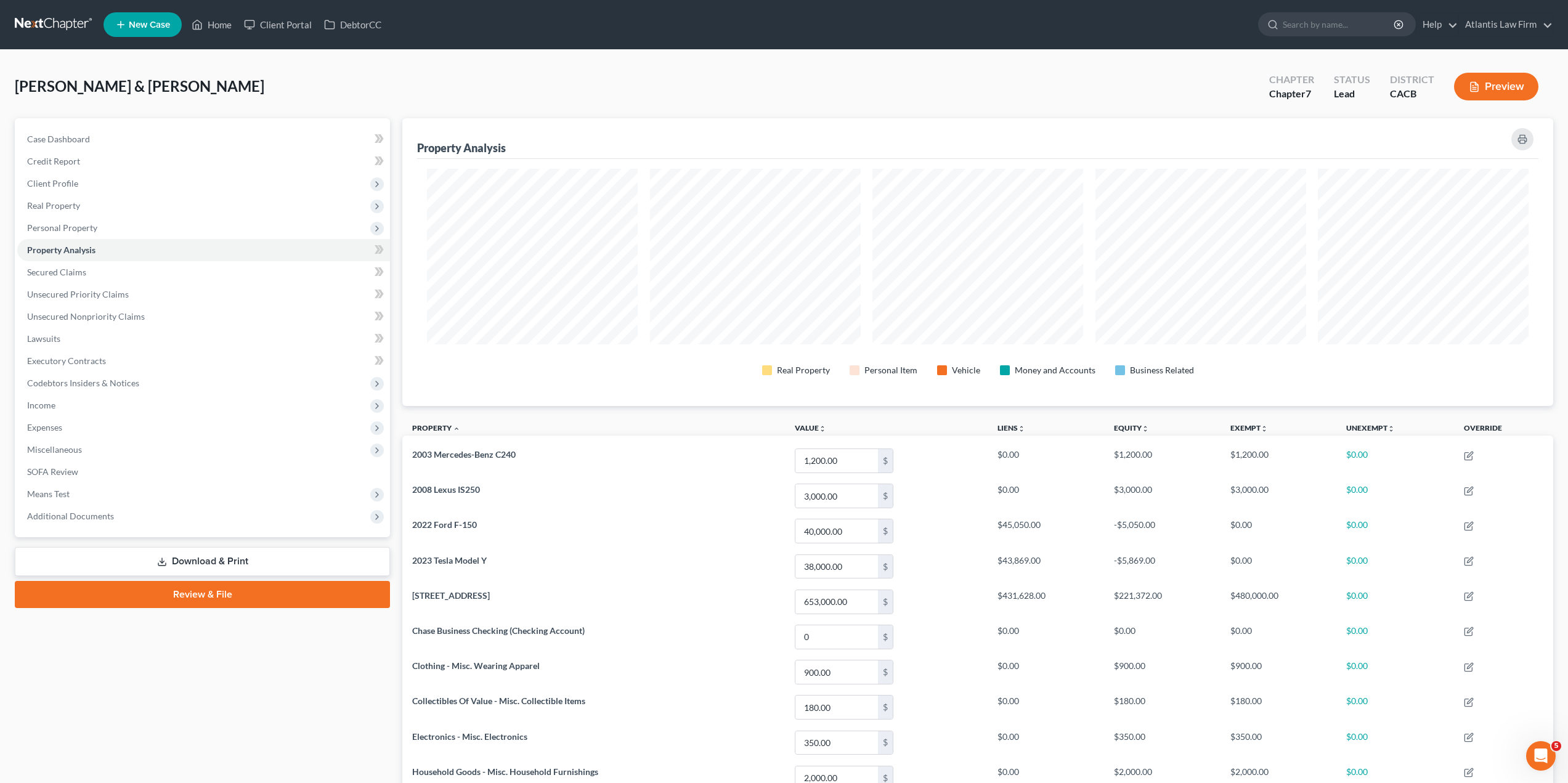
scroll to position [288, 1151]
click at [90, 455] on span "Miscellaneous" at bounding box center [203, 449] width 373 height 22
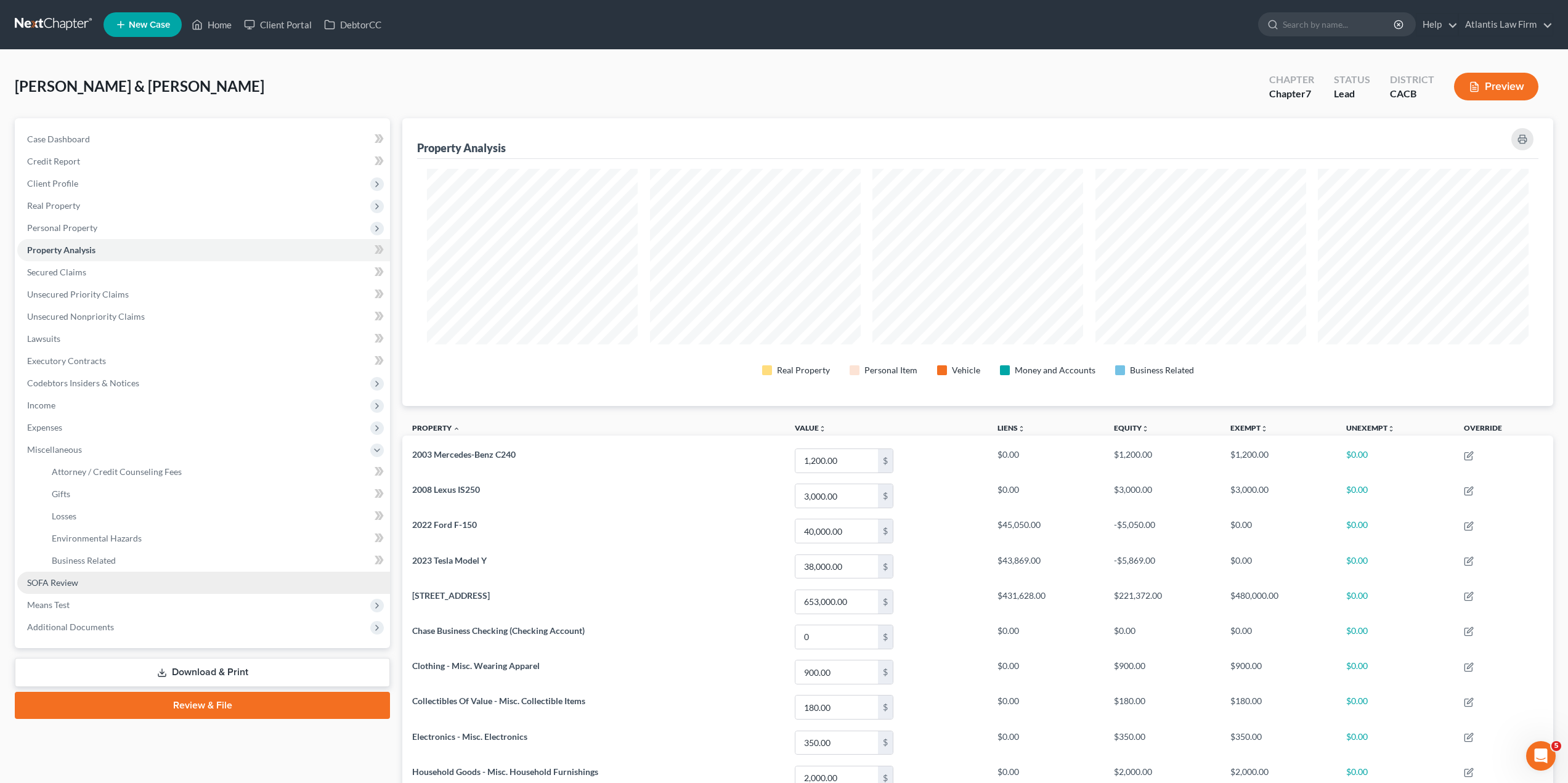
click at [73, 587] on span "SOFA Review" at bounding box center [52, 583] width 51 height 10
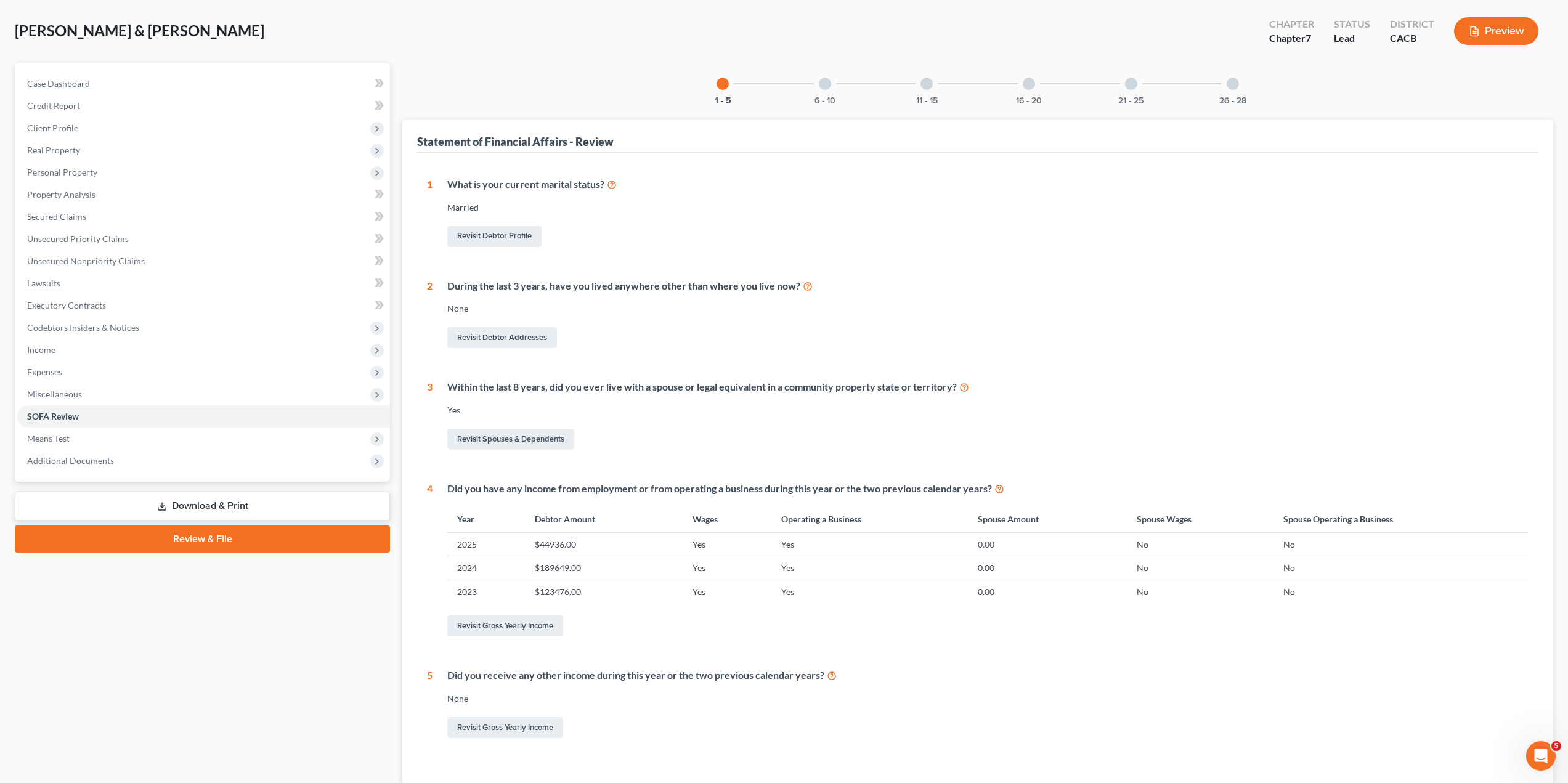
scroll to position [144, 0]
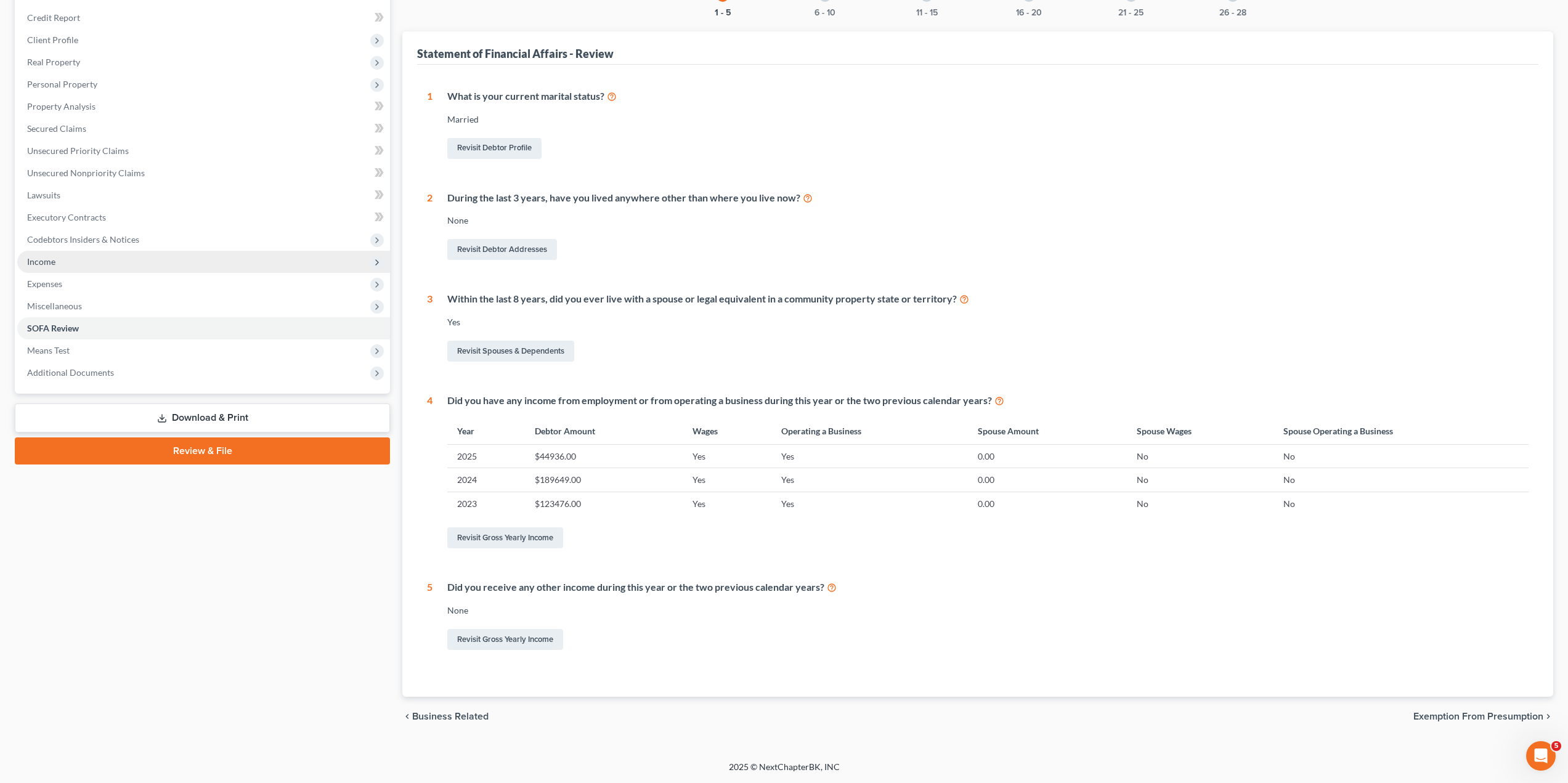
click at [48, 265] on span "Income" at bounding box center [41, 262] width 28 height 10
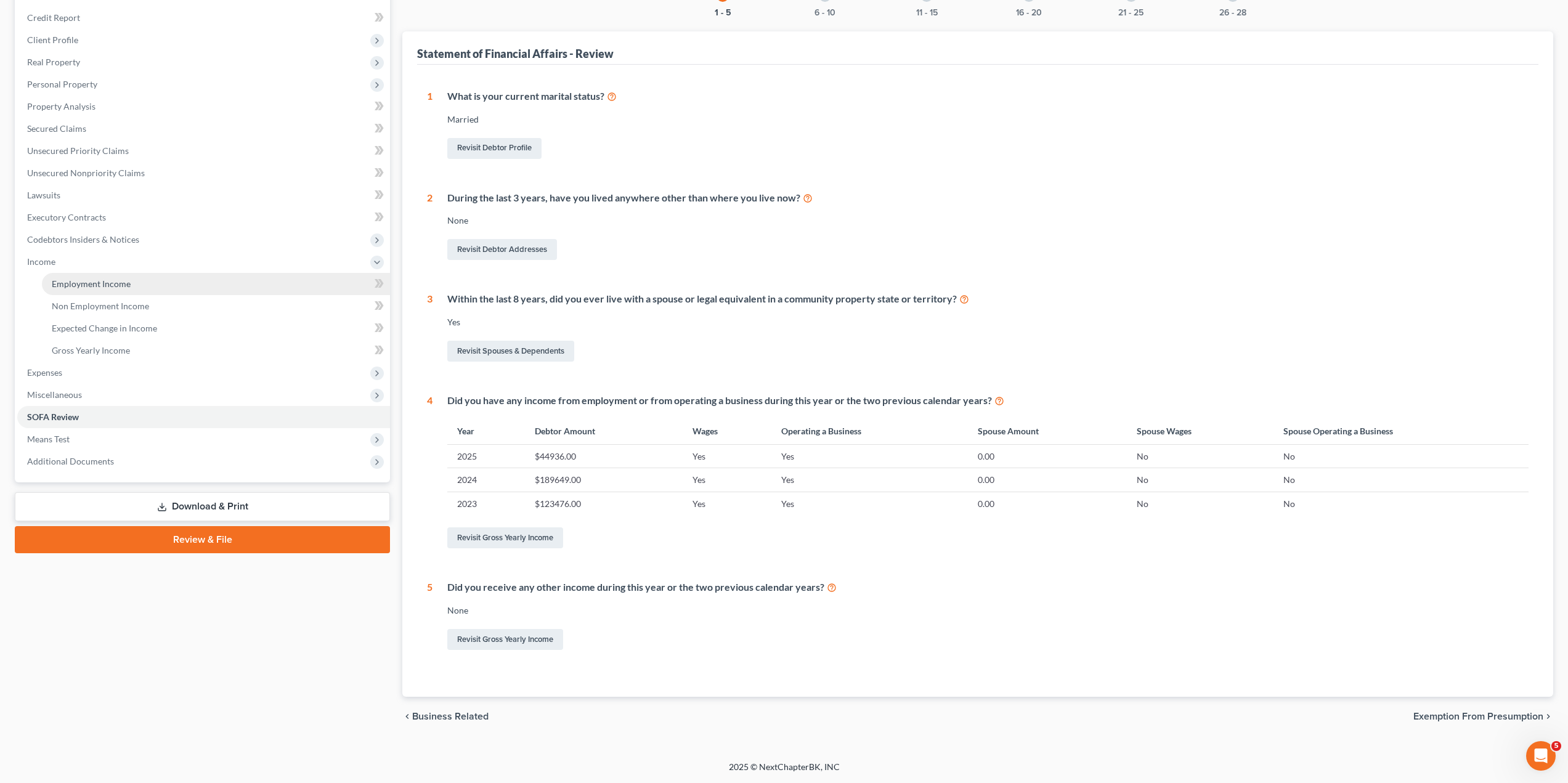
click at [63, 282] on span "Employment Income" at bounding box center [91, 283] width 79 height 10
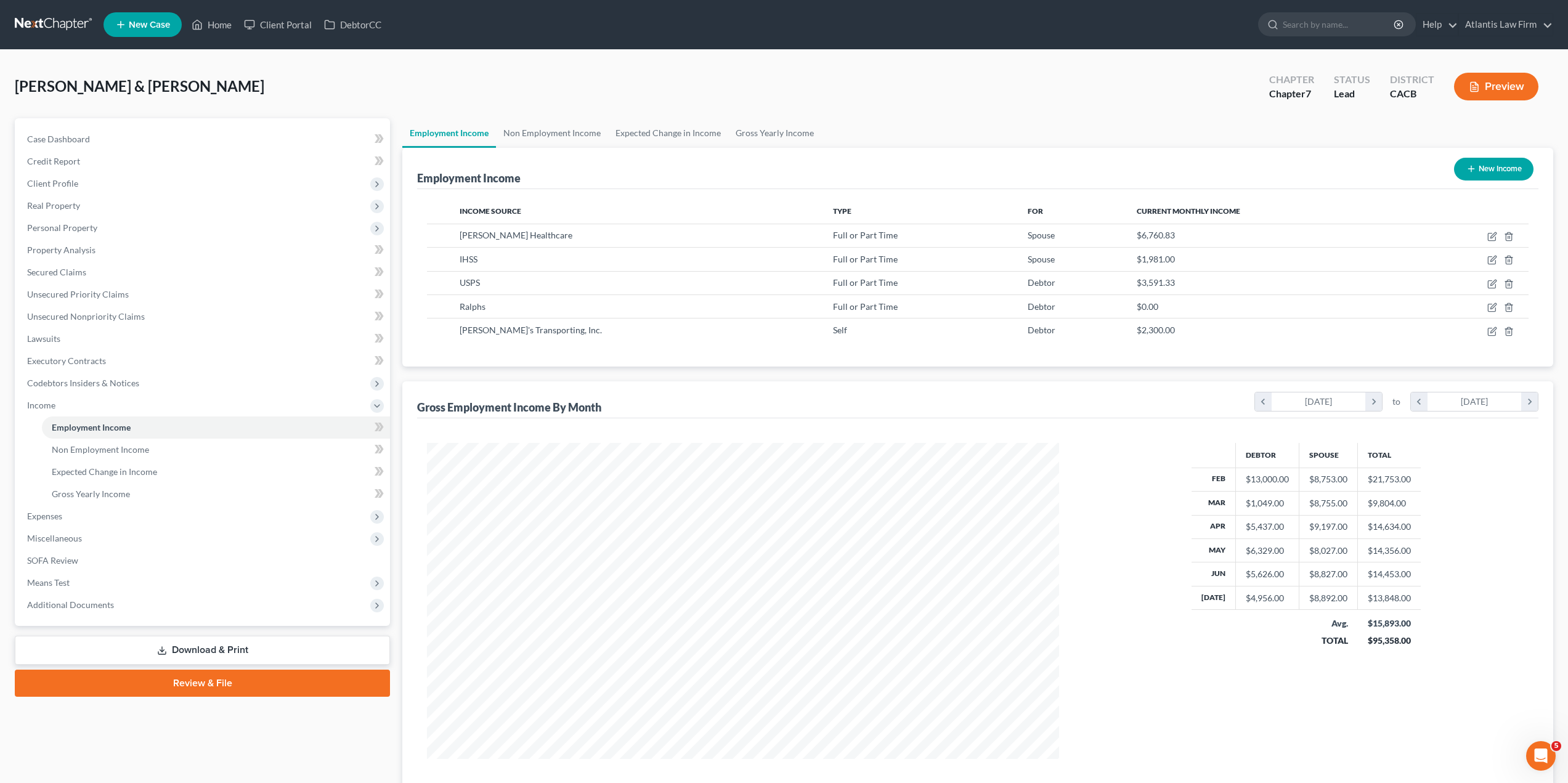
scroll to position [316, 657]
